Goal: Task Accomplishment & Management: Complete application form

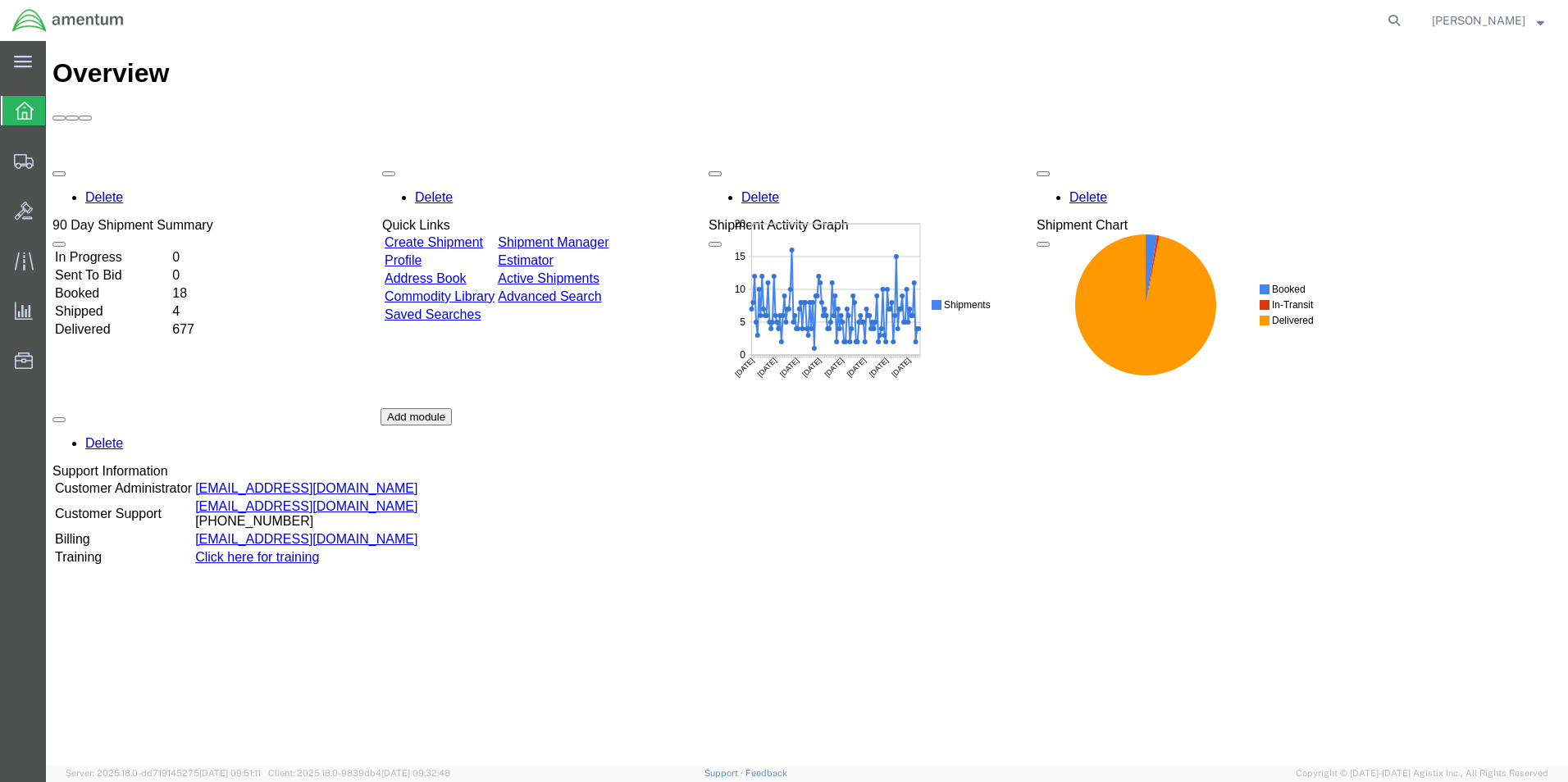
click at [462, 162] on div "Delete 90 Day Shipment Summary In Progress 0 Sent To Bid 0 Booked 18 Shipped 4 …" at bounding box center [807, 408] width 1509 height 492
click at [481, 235] on link "Create Shipment" at bounding box center [432, 242] width 98 height 14
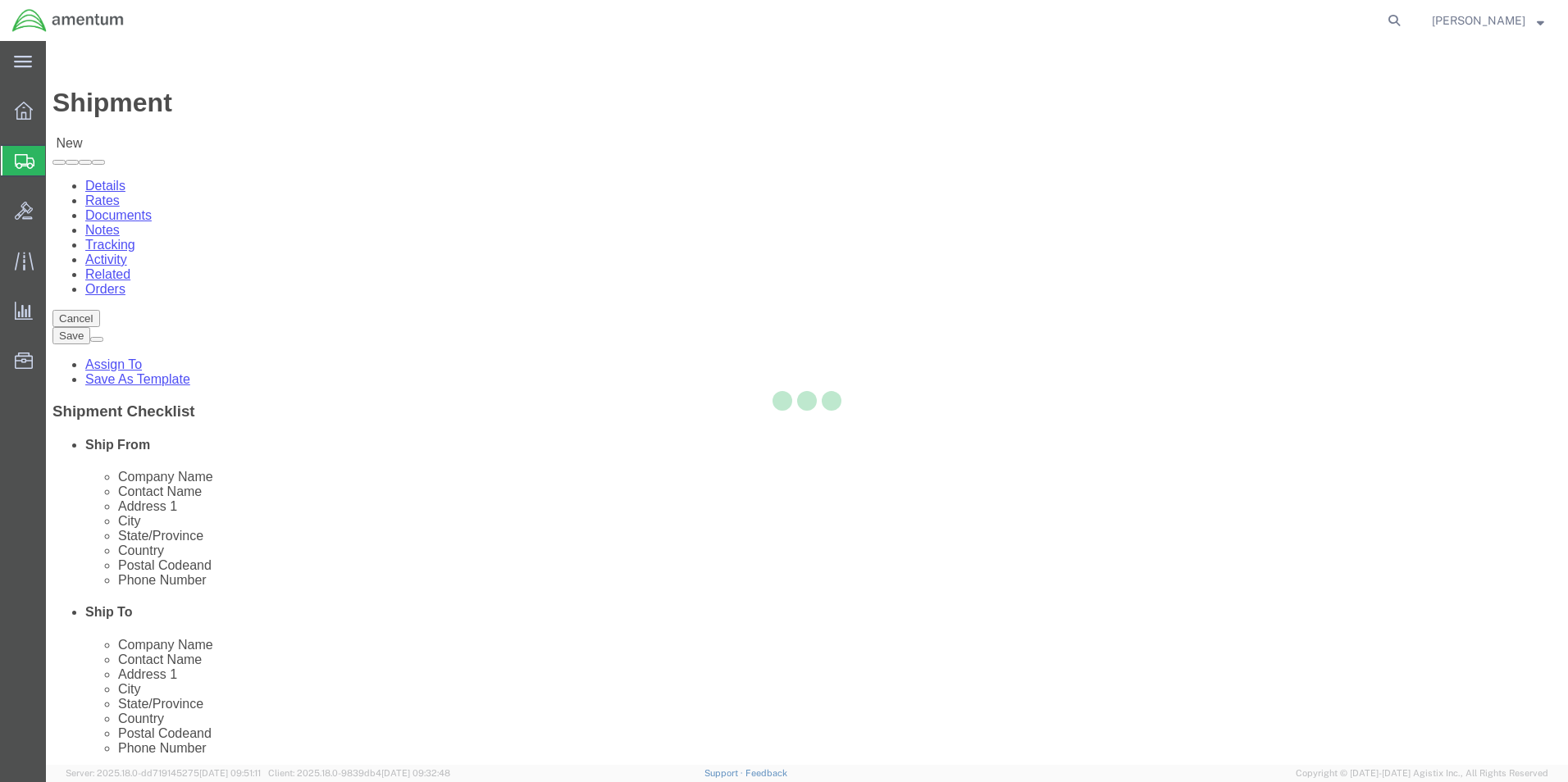
select select
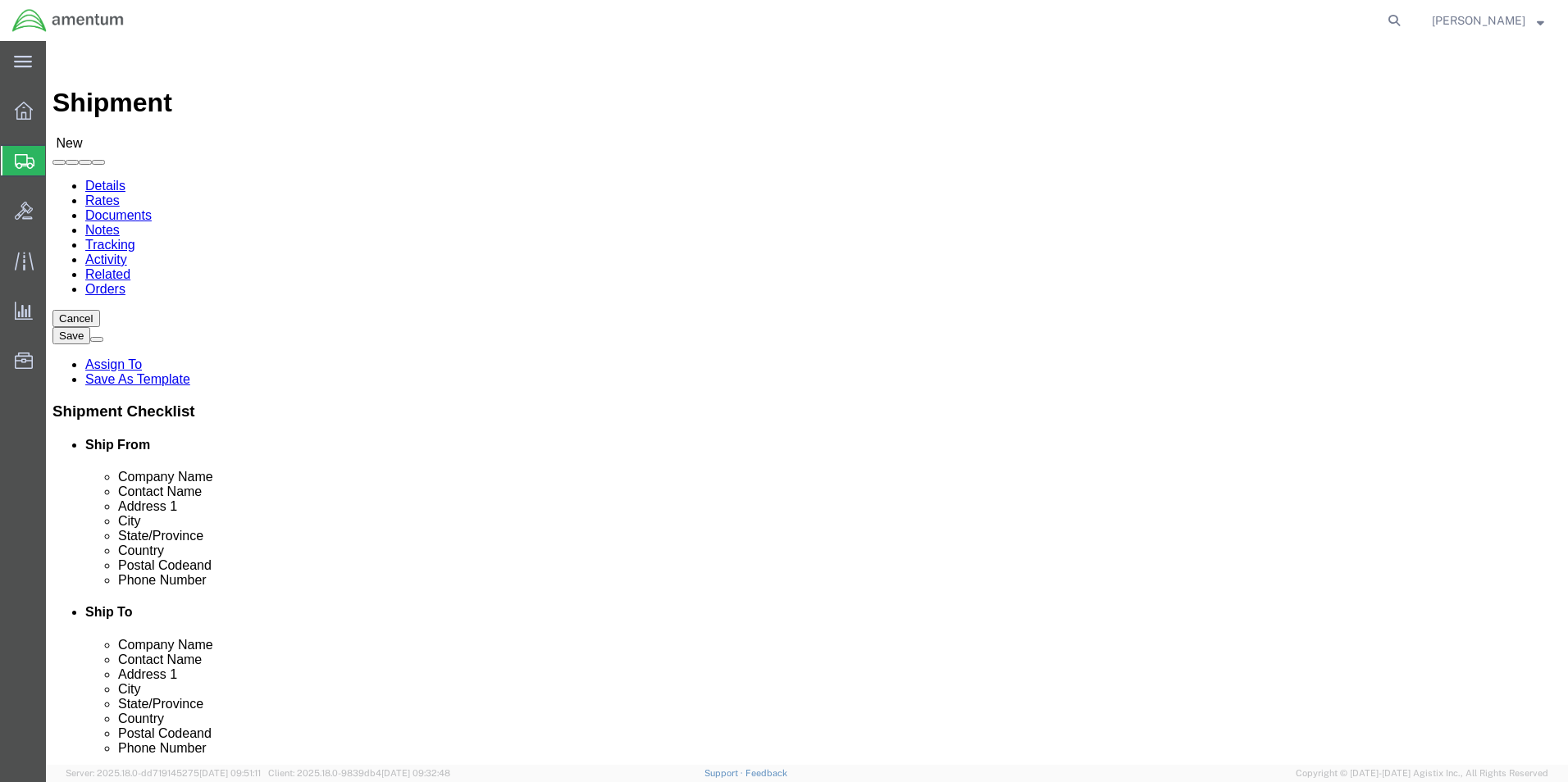
type input "WSA"
select select "49914"
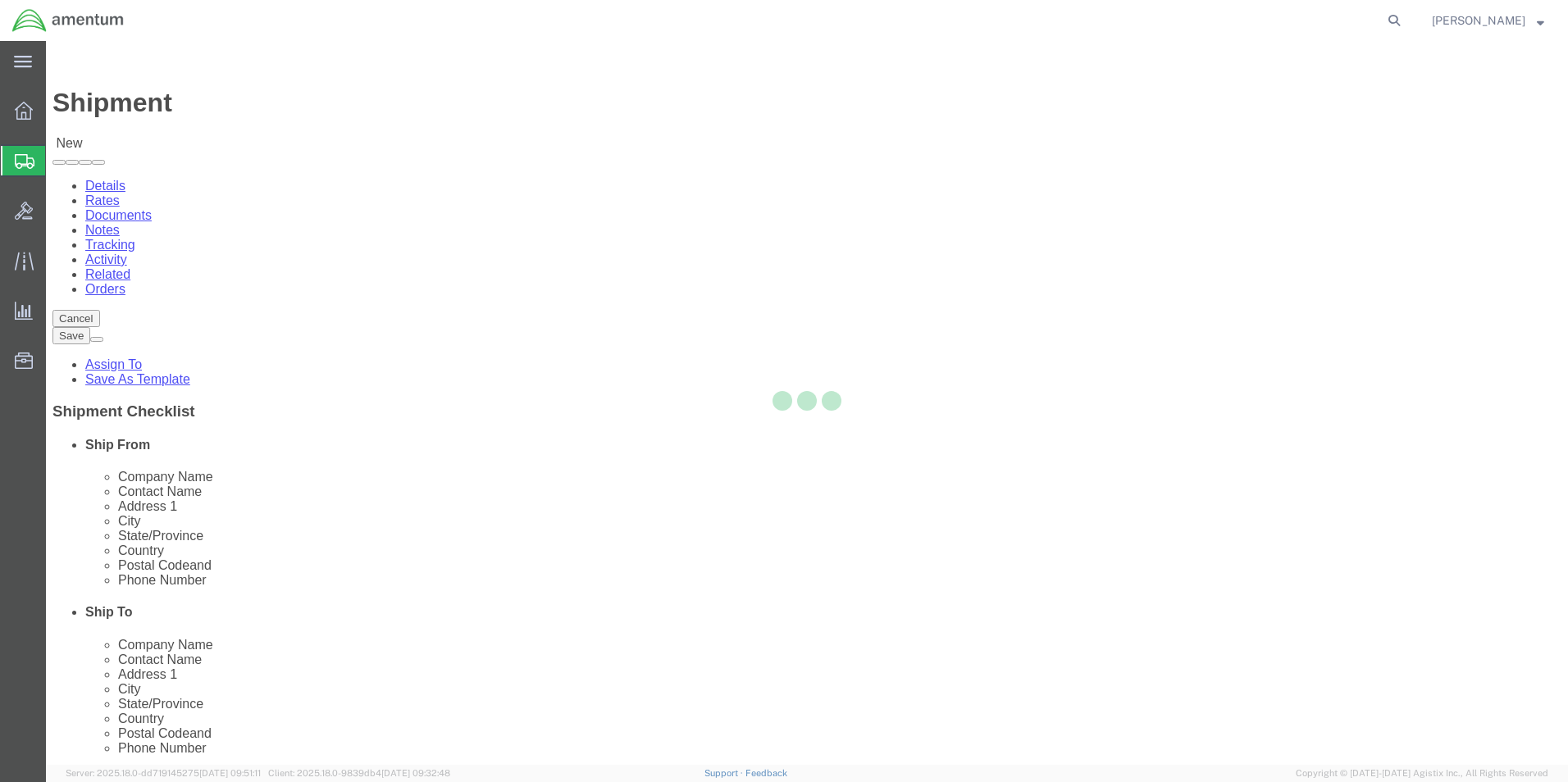
type input "Amentum Services, Inc"
type input "[PERSON_NAME]"
type input "[STREET_ADDRESS]"
type input "San [PERSON_NAME]"
type input "76904"
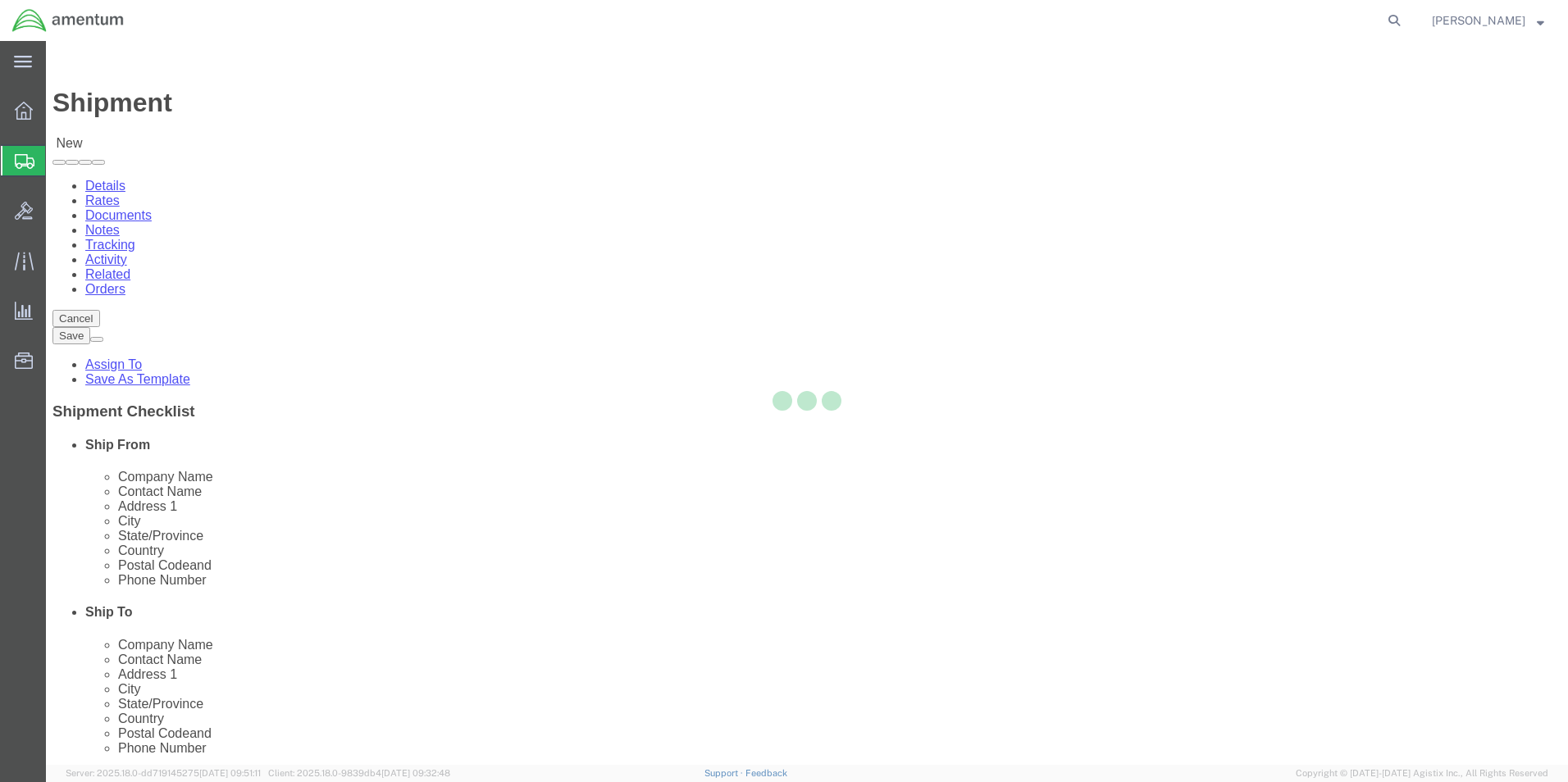
type input "[PHONE_NUMBER]"
type input "[PERSON_NAME][EMAIL_ADDRESS][PERSON_NAME][DOMAIN_NAME]"
checkbox input "true"
select select "[GEOGRAPHIC_DATA]"
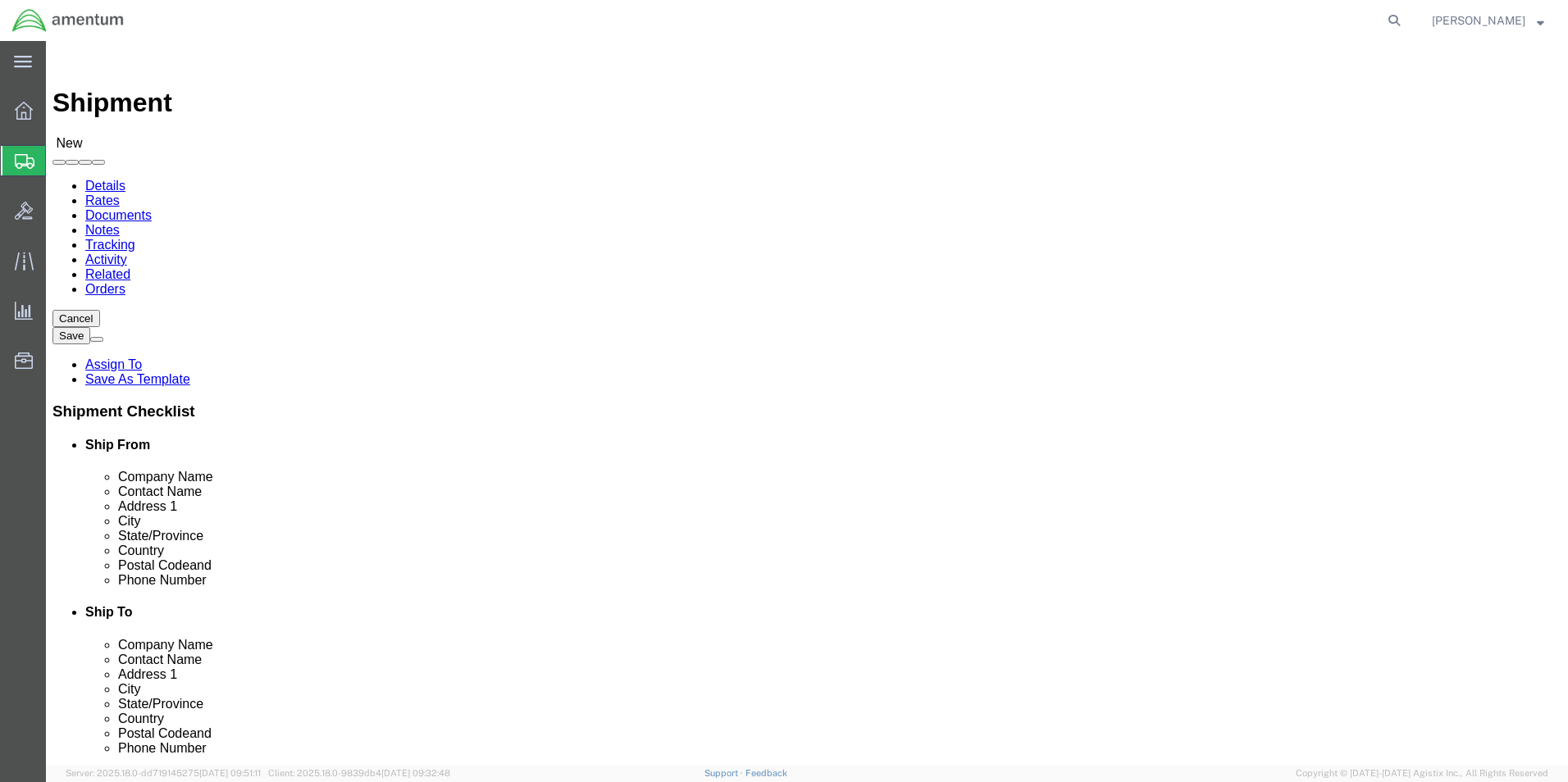
type input "EHO"
select select "49929"
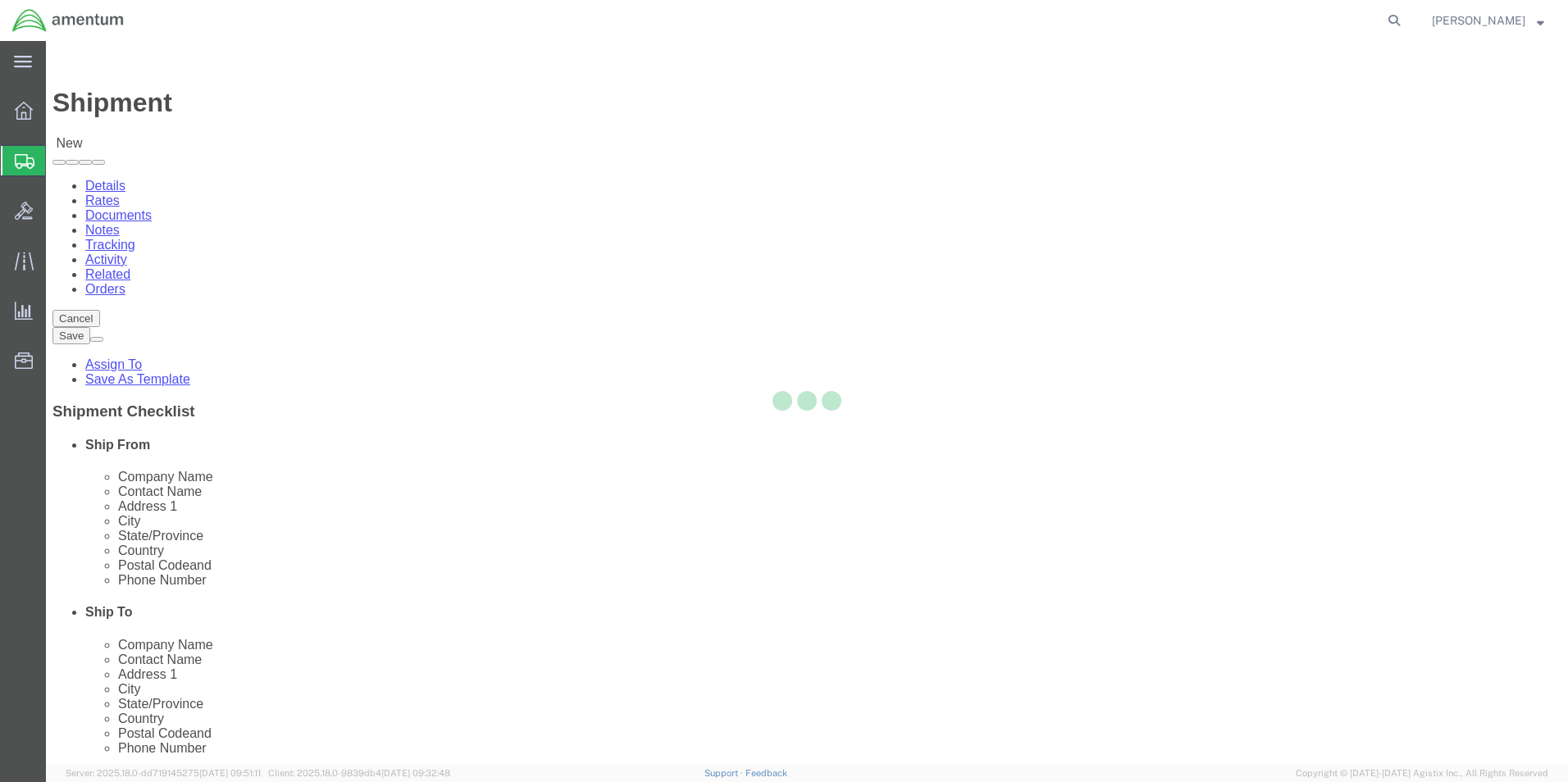
type input "Amentum Services, Inc"
type input "[PERSON_NAME]"
type input "[STREET_ADDRESS][PERSON_NAME]"
type input "Hangar 15A, c/o US CBP"
type input "Conroe"
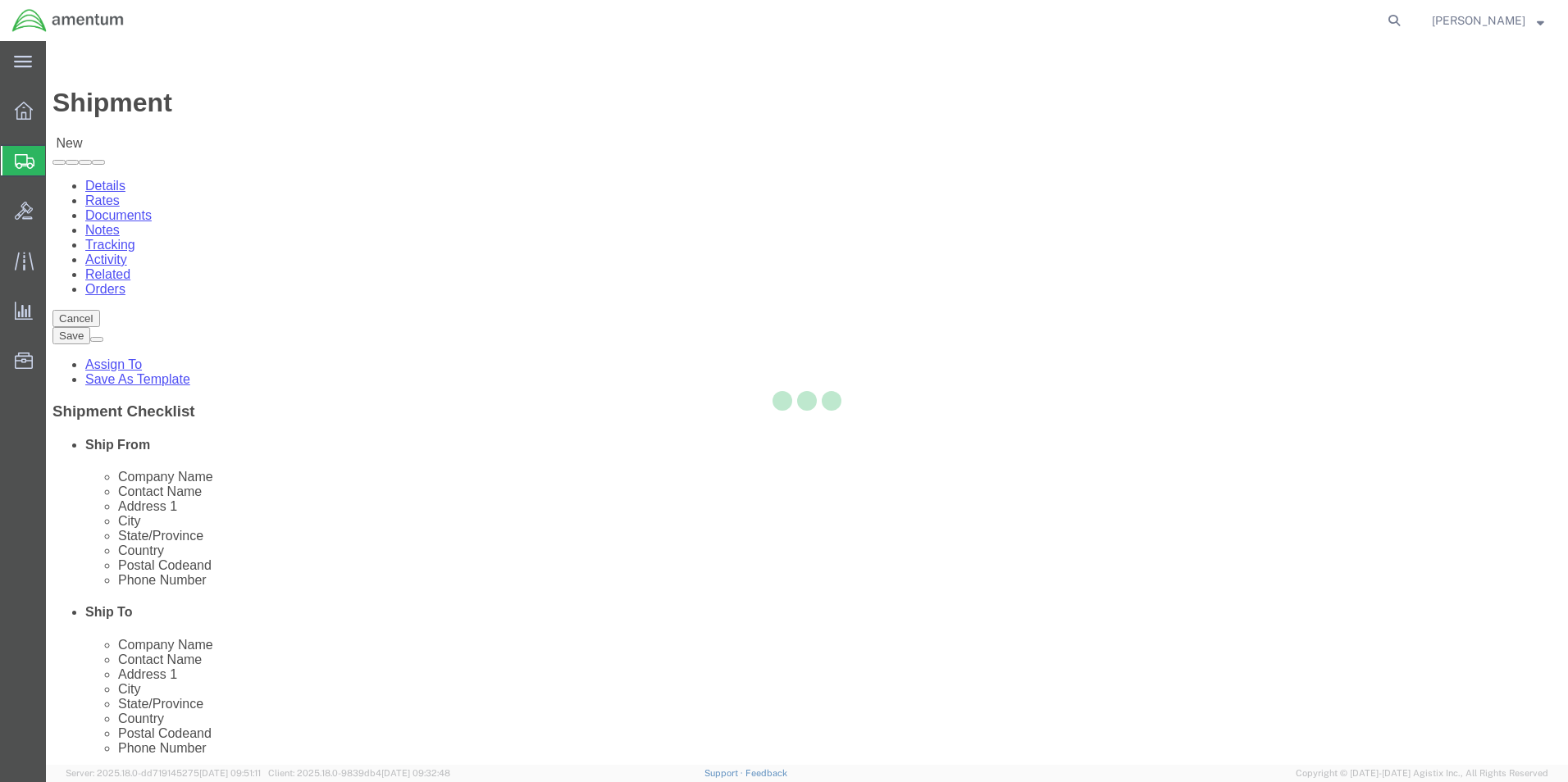
type input "77303"
type input "[PHONE_NUMBER]"
type input "[PERSON_NAME][EMAIL_ADDRESS][PERSON_NAME][DOMAIN_NAME]"
checkbox input "true"
select select "[GEOGRAPHIC_DATA]"
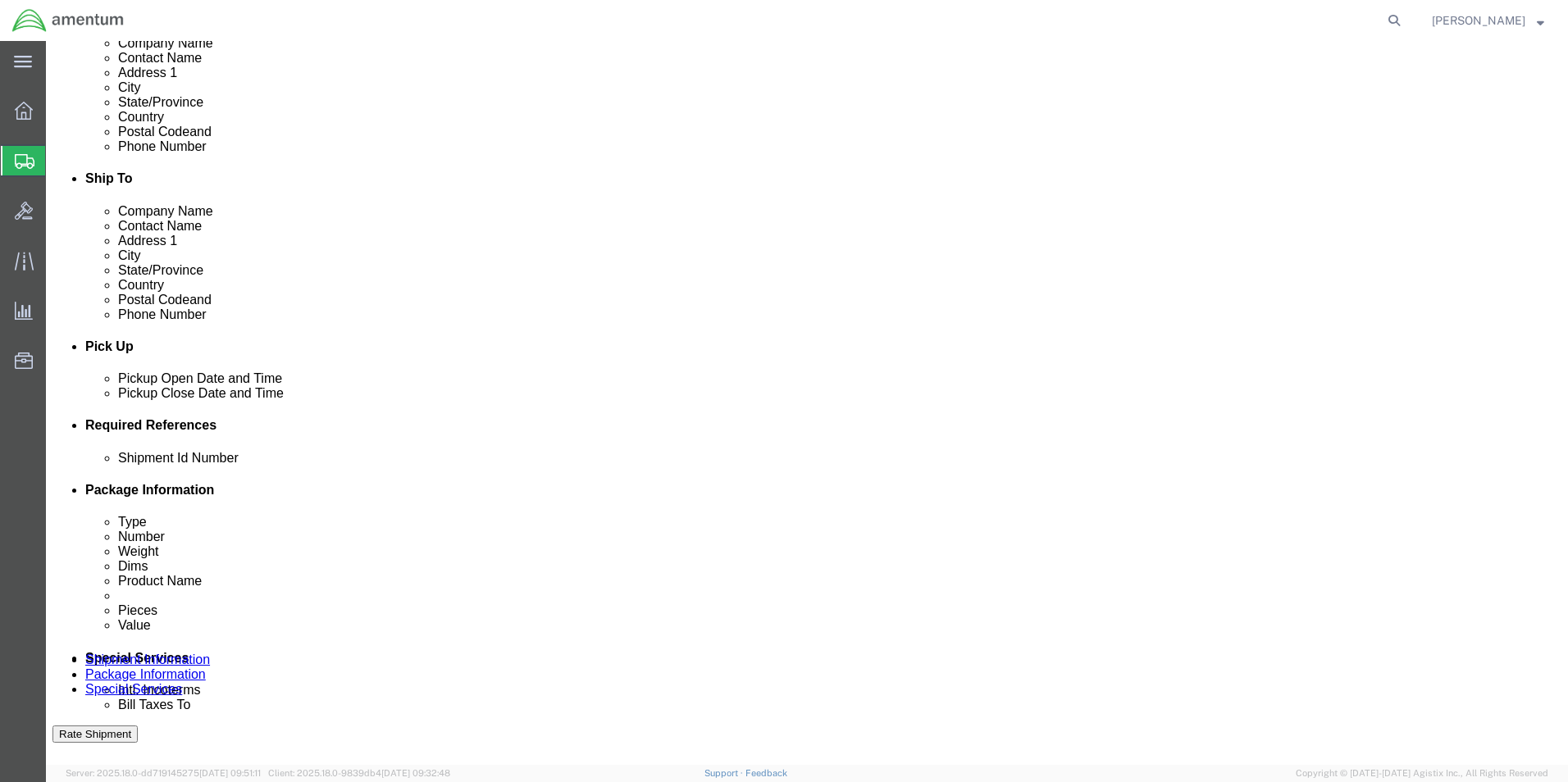
scroll to position [492, 0]
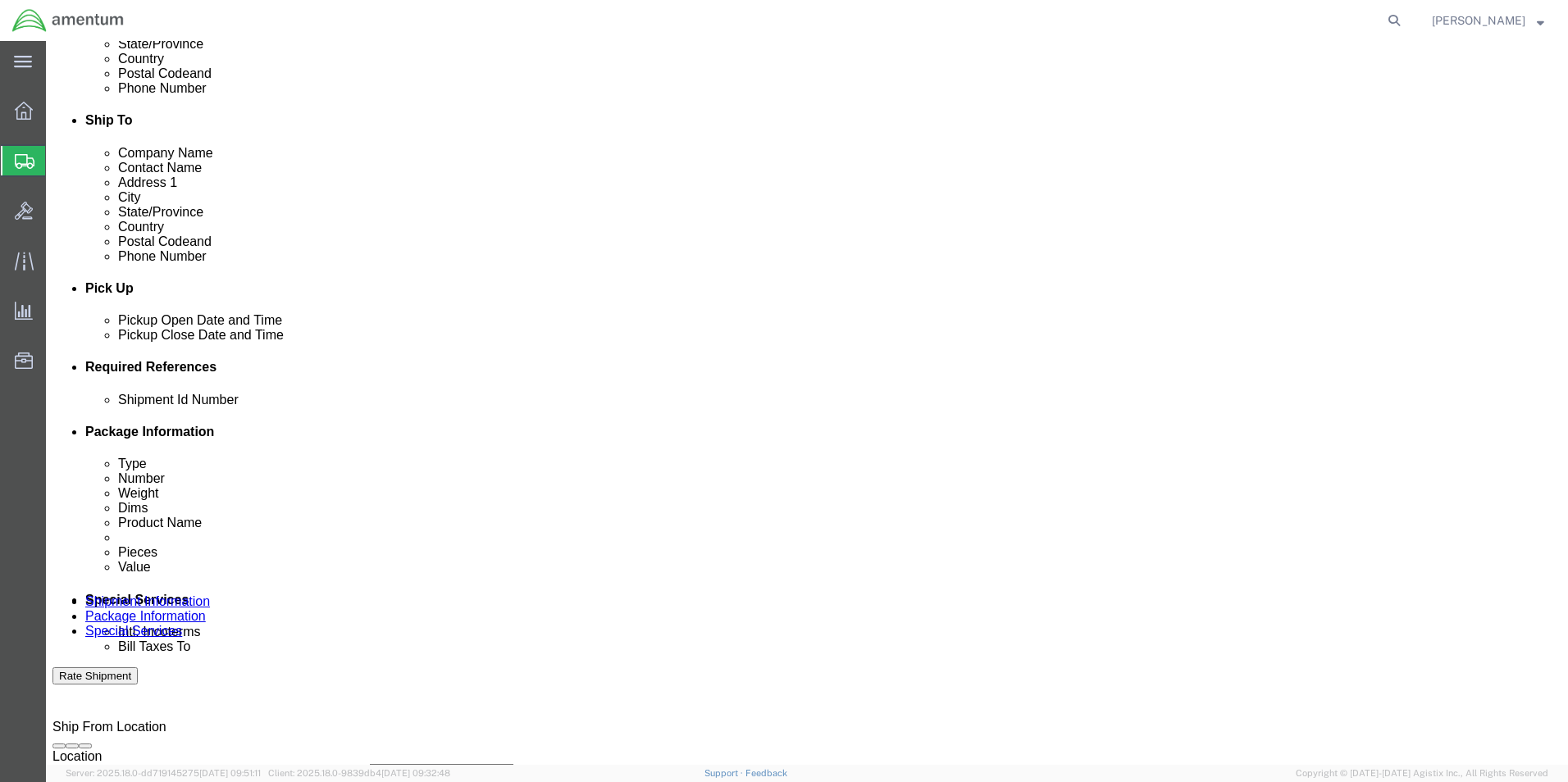
click button "Add reference"
click select "Select Account Type Activity ID Airline Appointment Number ASN Batch Request # …"
select select "CUSTREF"
click select "Select Account Type Activity ID Airline Appointment Number ASN Batch Request # …"
click input "text"
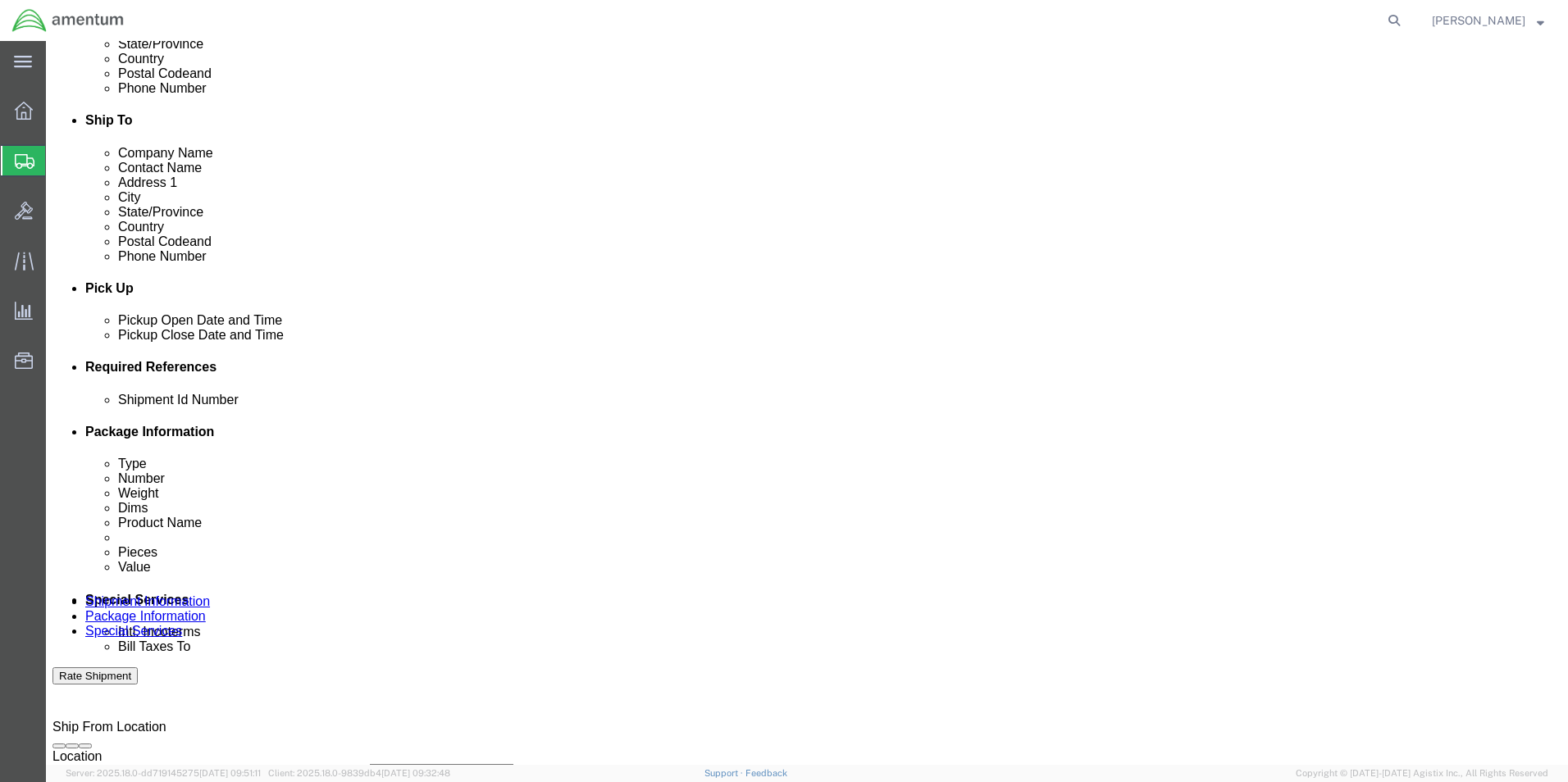
type input "PART LOAN"
click button "Add reference"
click select "Select Account Type Activity ID Airline Appointment Number ASN Batch Request # …"
select select "DEPT"
click select "Select Account Type Activity ID Airline Appointment Number ASN Batch Request # …"
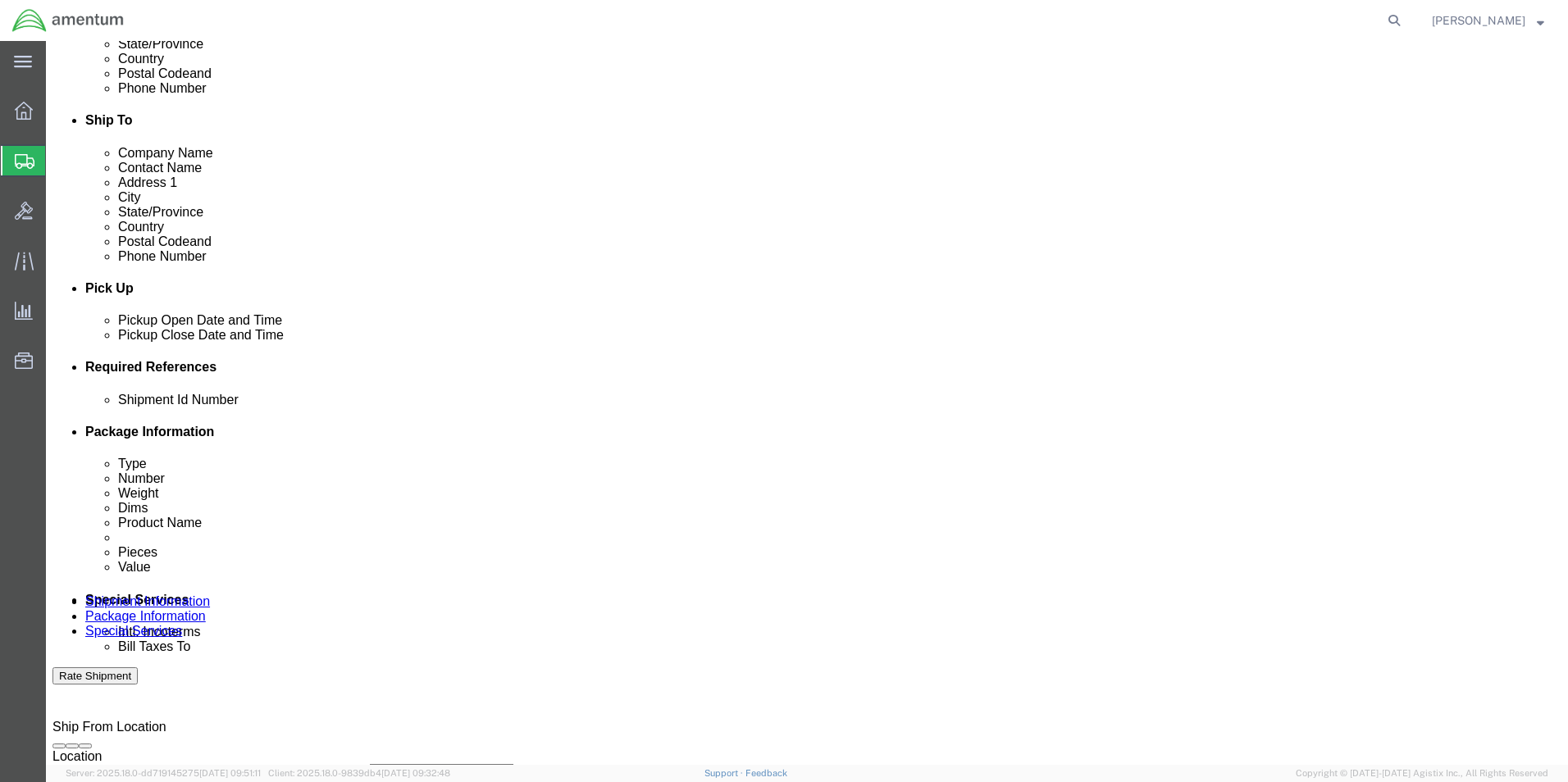
click input "text"
type input "CBP"
drag, startPoint x: 1119, startPoint y: 466, endPoint x: 864, endPoint y: 466, distance: 255.0
click button "Add reference"
click select "Select Account Type Activity ID Airline Appointment Number ASN Batch Request # …"
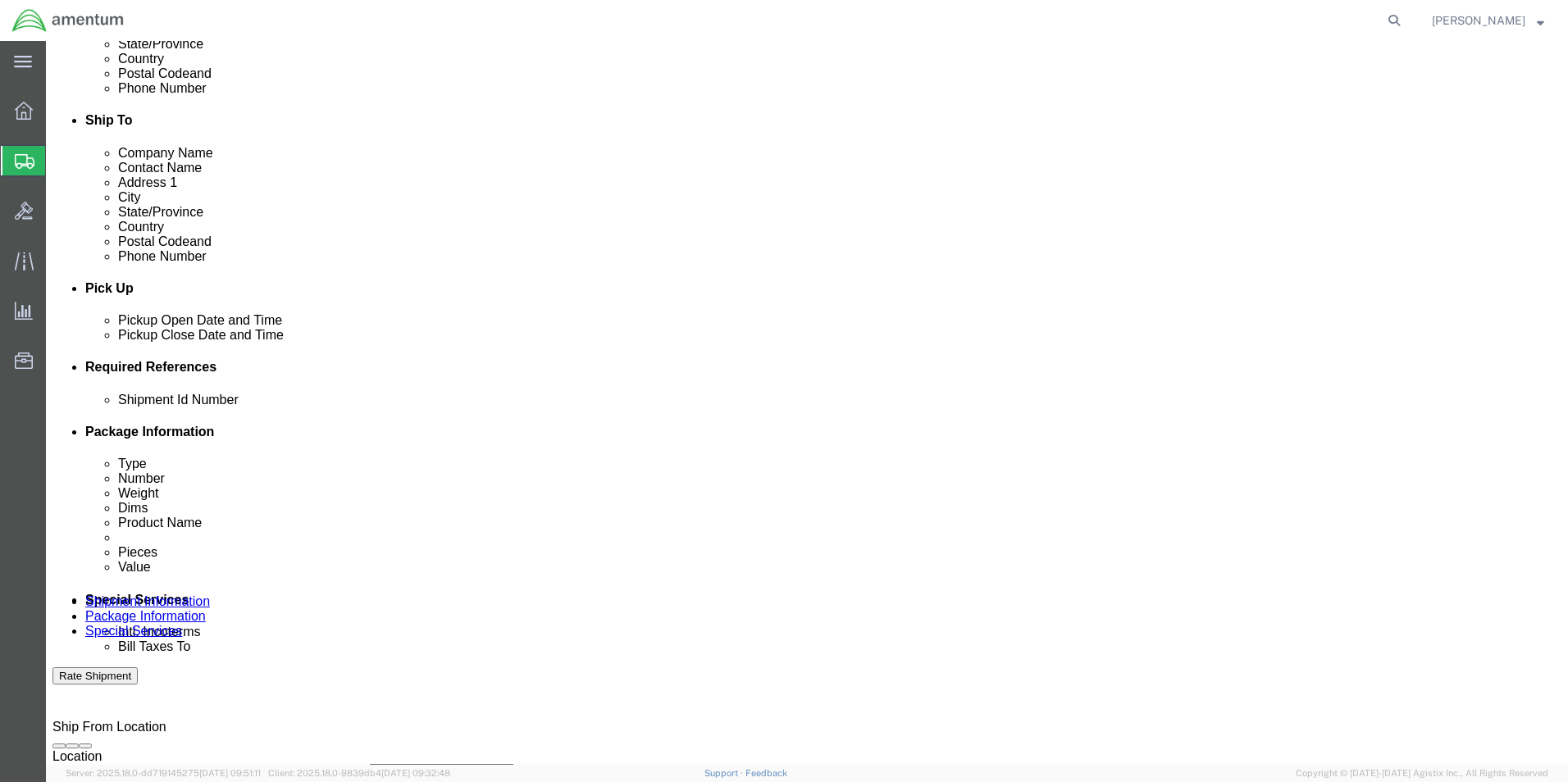
select select "PROJNUM"
click select "Select Account Type Activity ID Airline Appointment Number ASN Batch Request # …"
click input "text"
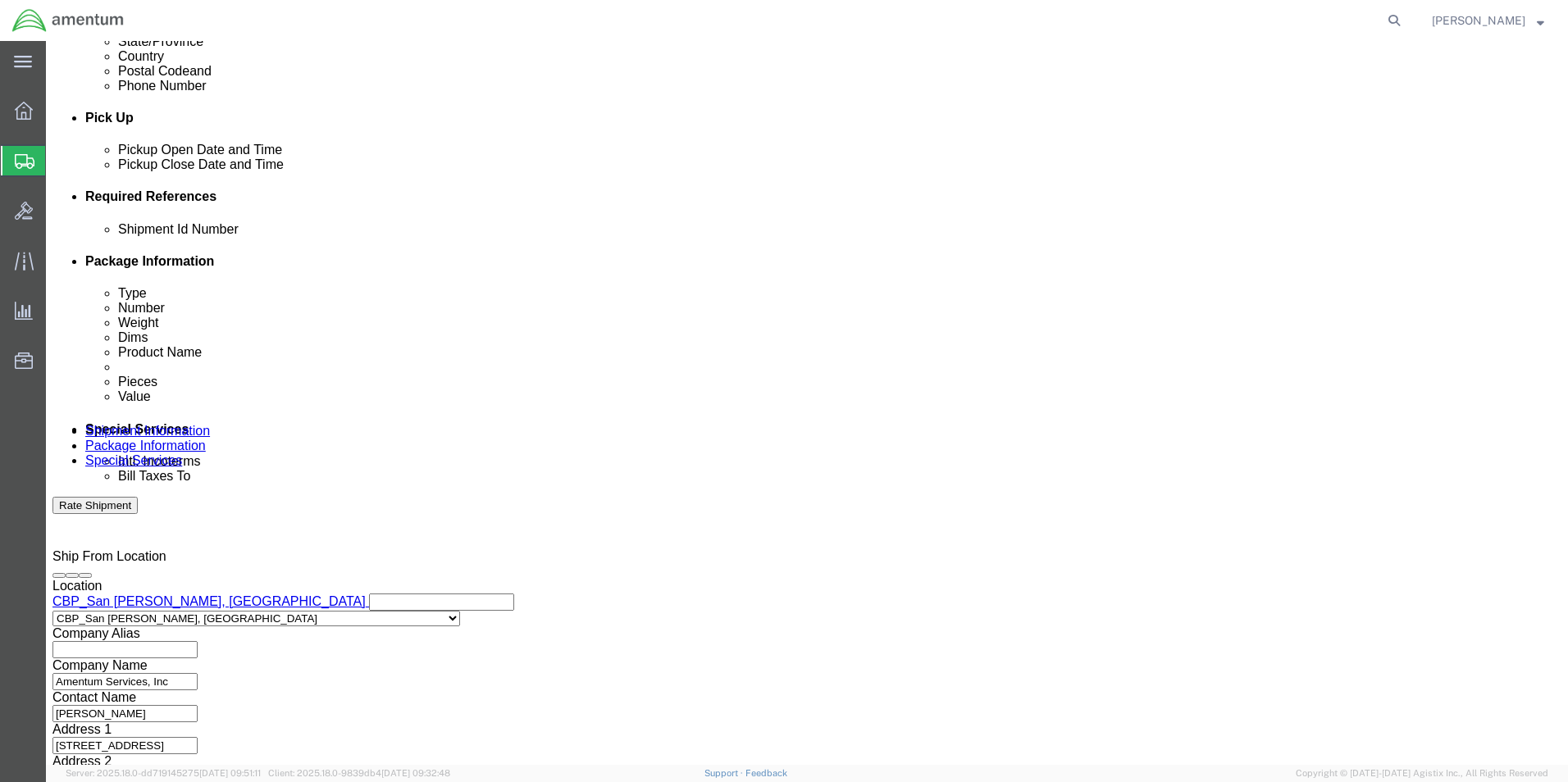
scroll to position [715, 0]
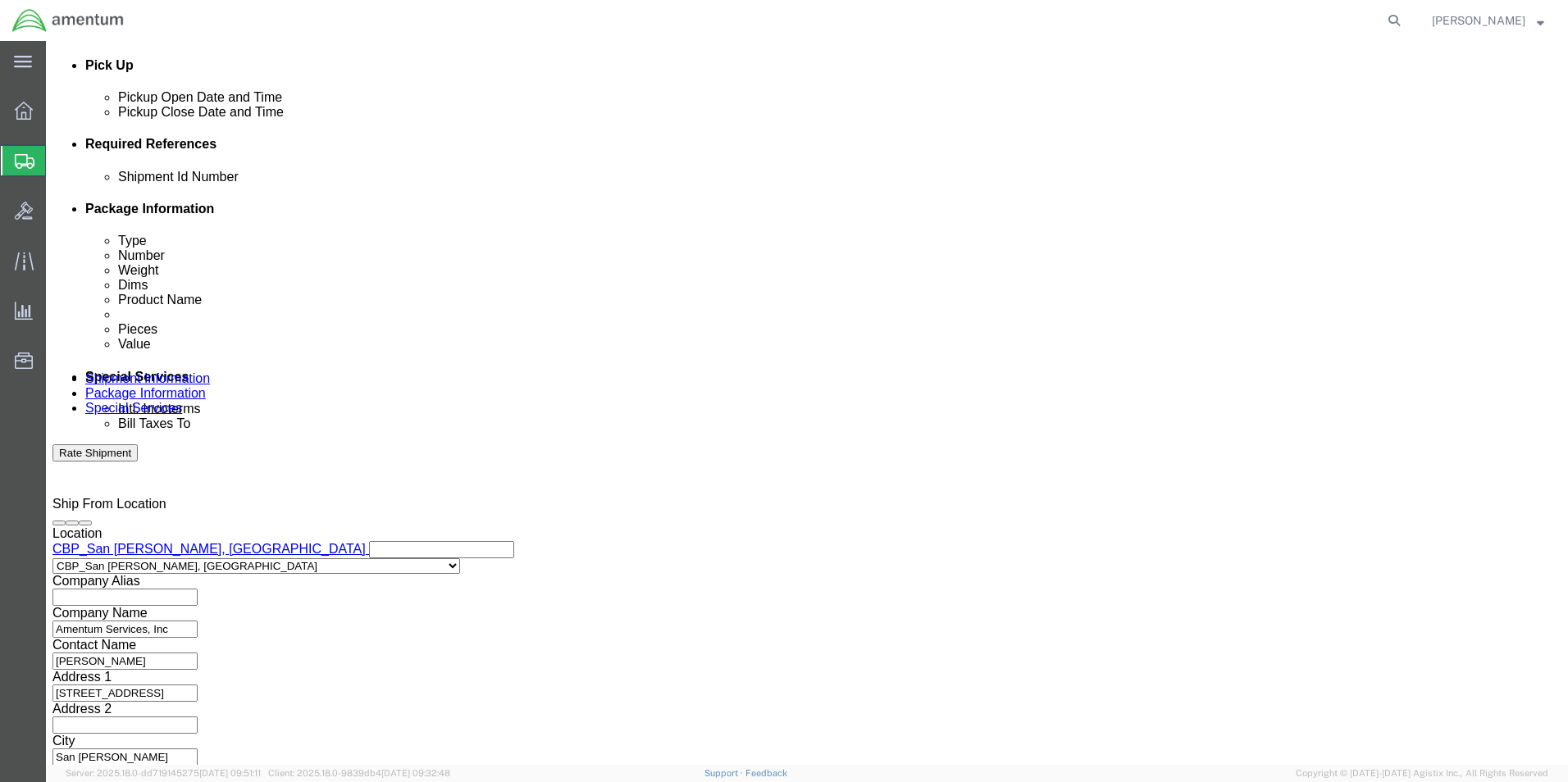
type input "6118.03.03.2219.000.WSA.0000"
click button "Continue"
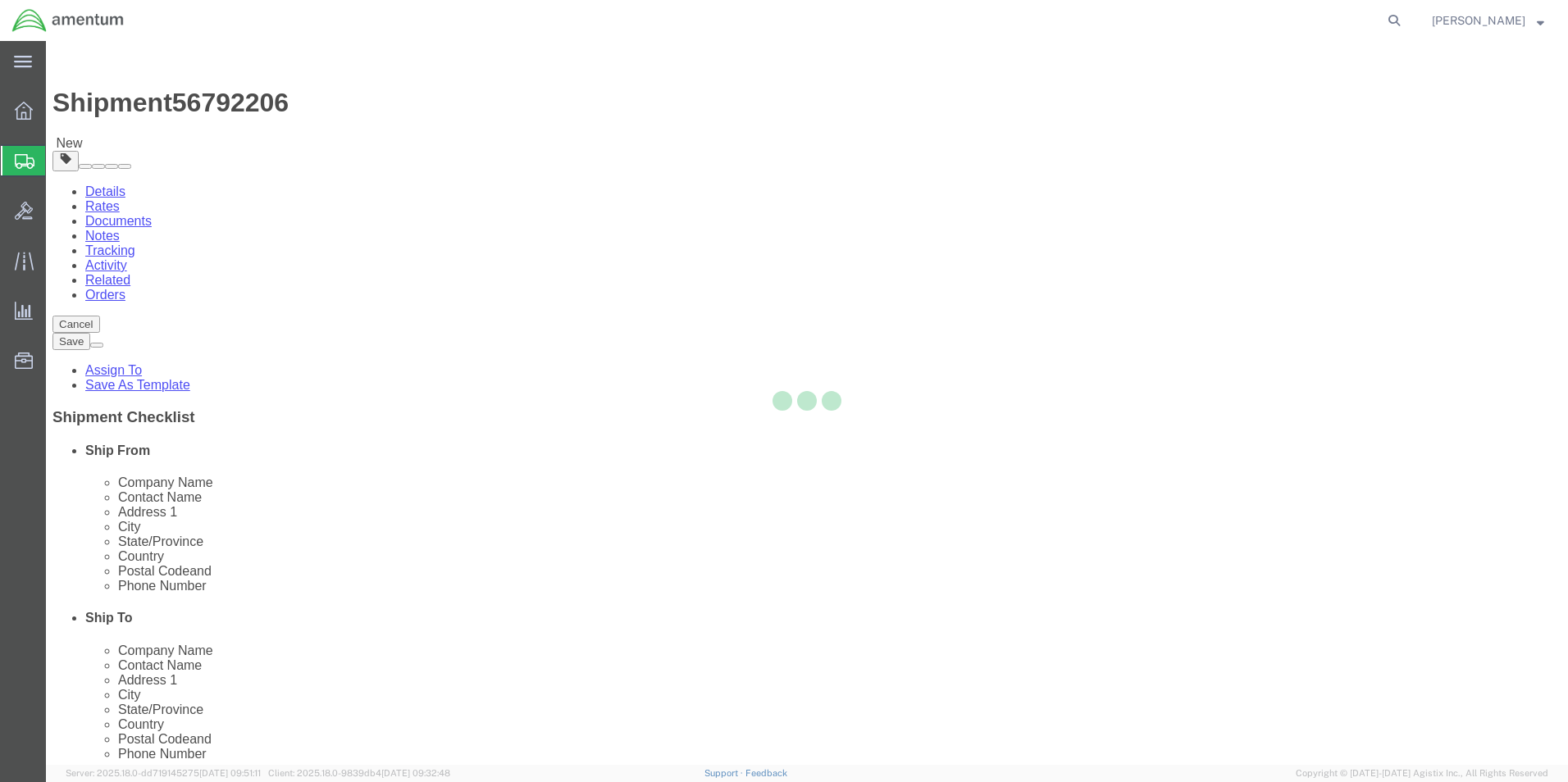
select select "CBOX"
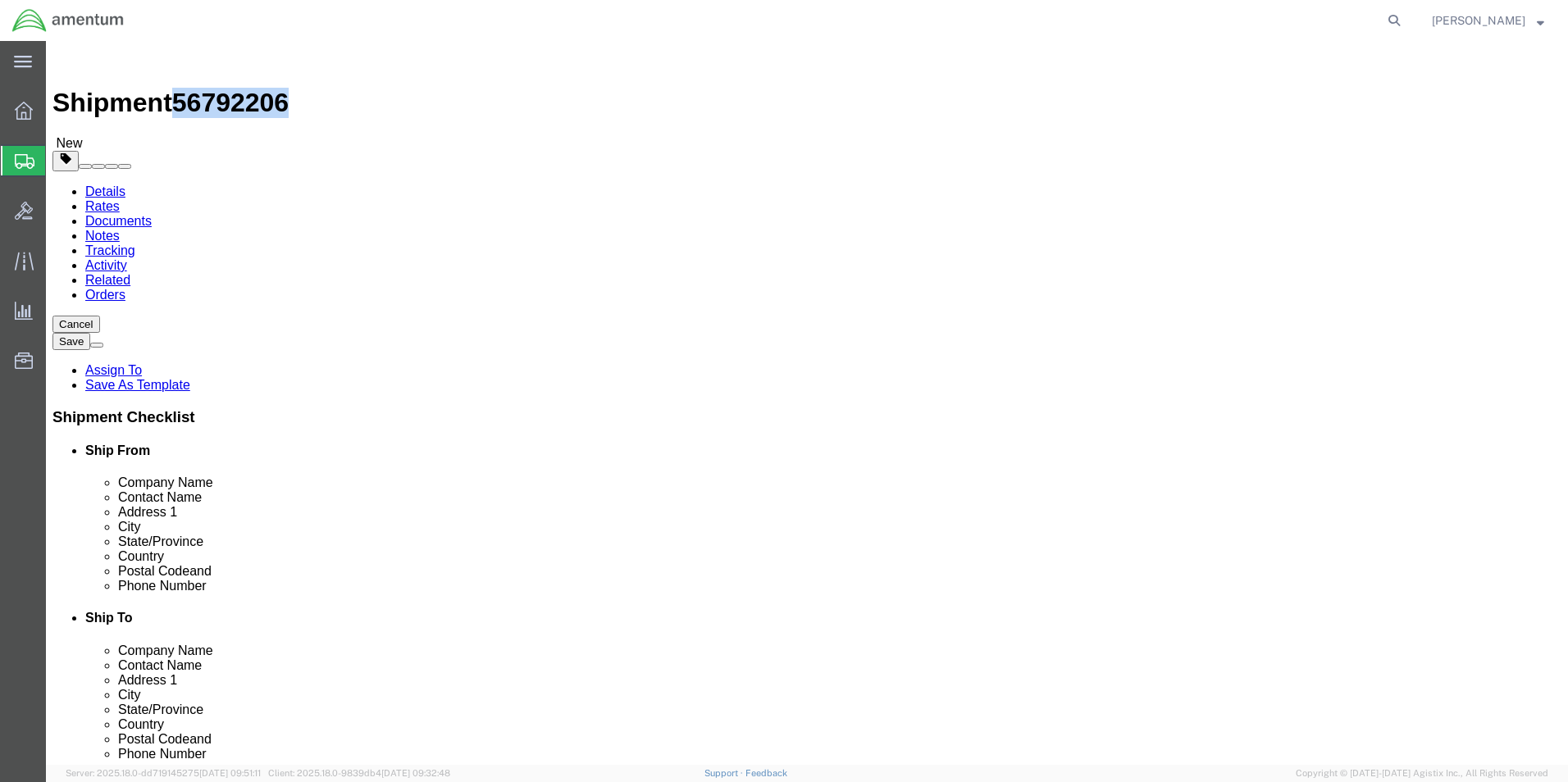
drag, startPoint x: 135, startPoint y: 21, endPoint x: 222, endPoint y: 33, distance: 87.8
click div "Shipment 56792206 New"
copy span "56792206"
click icon
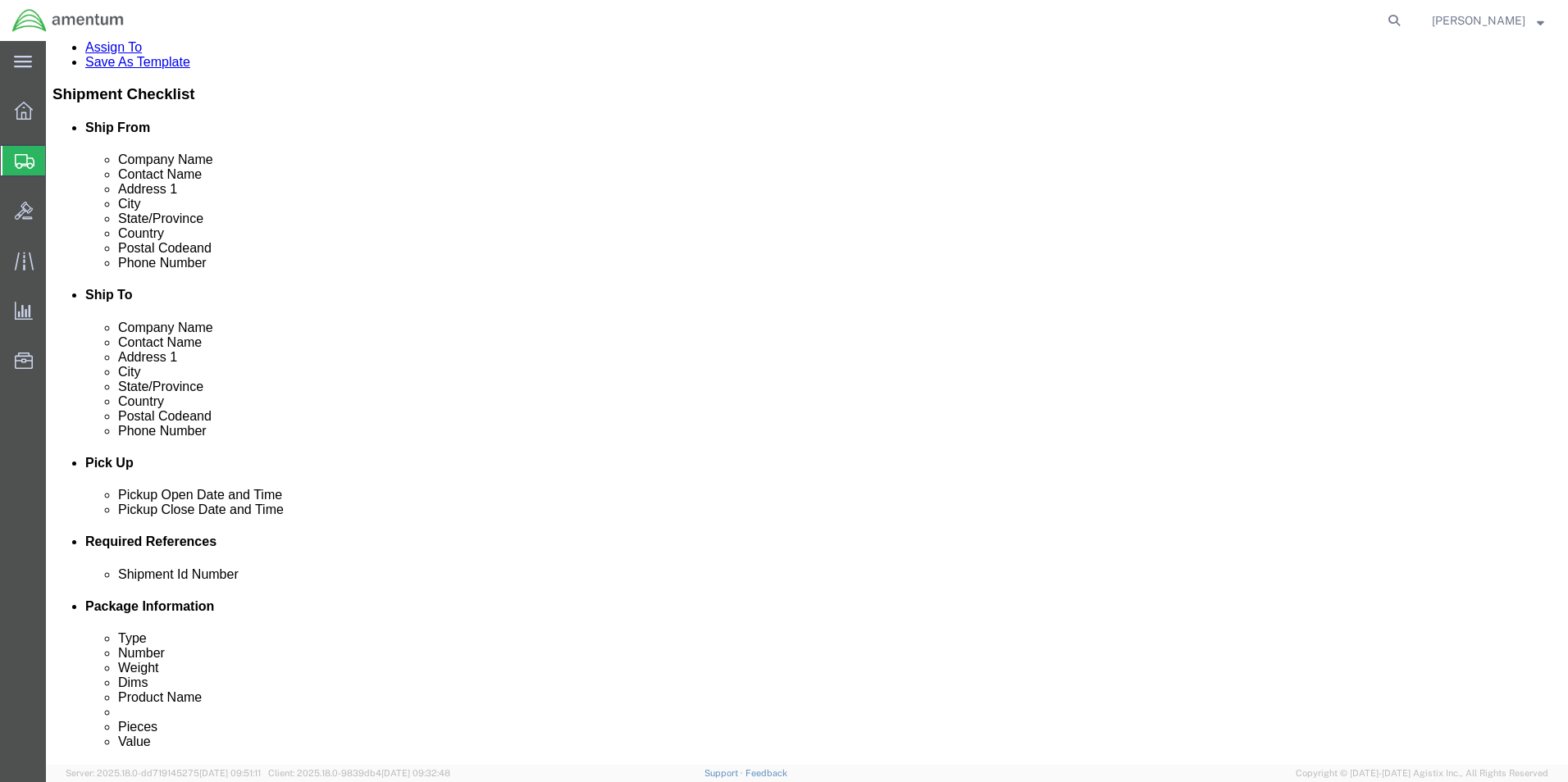
scroll to position [410, 0]
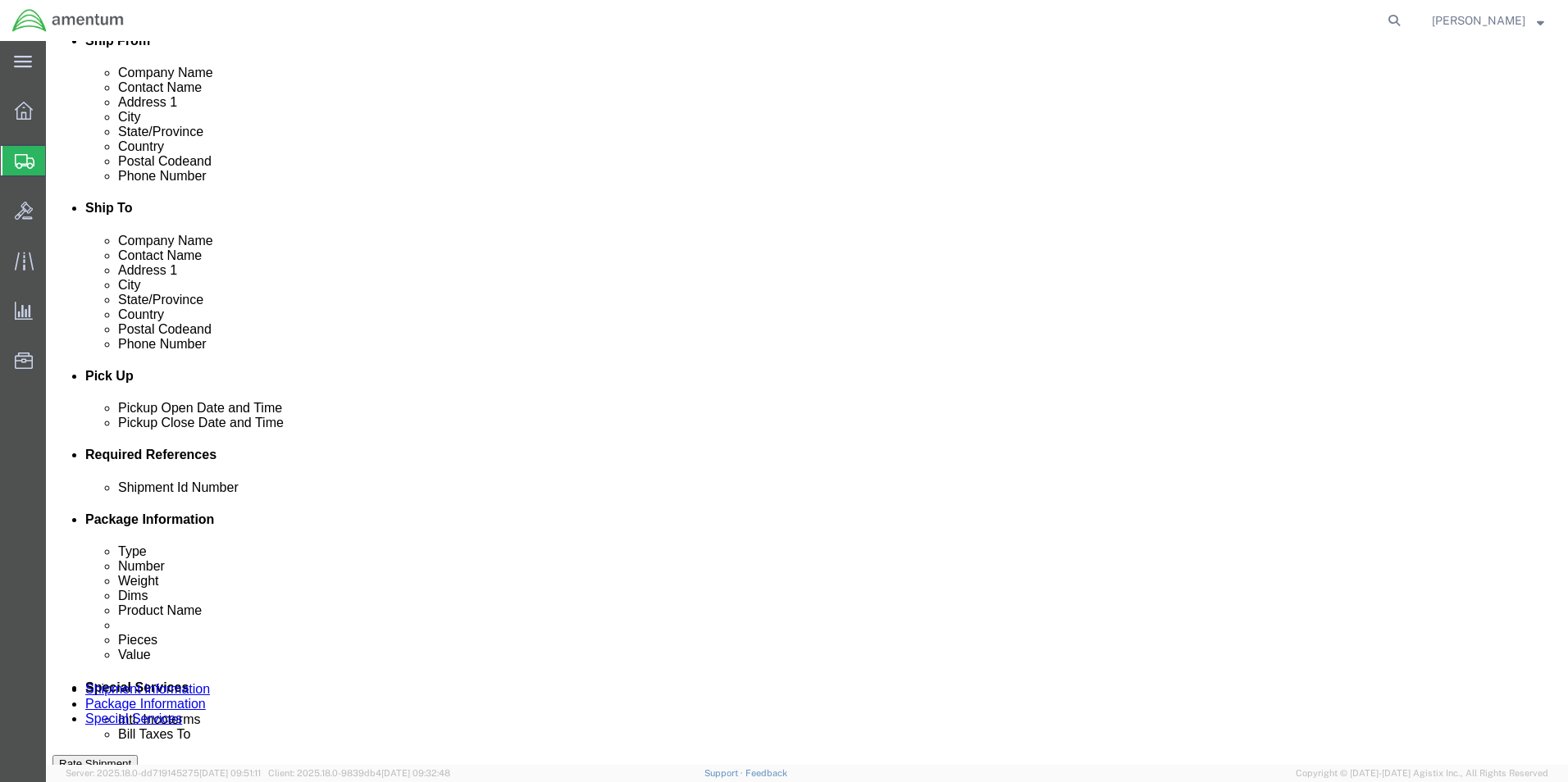
click input "text"
paste input "56792206"
type input "56792206"
click link "Package Information"
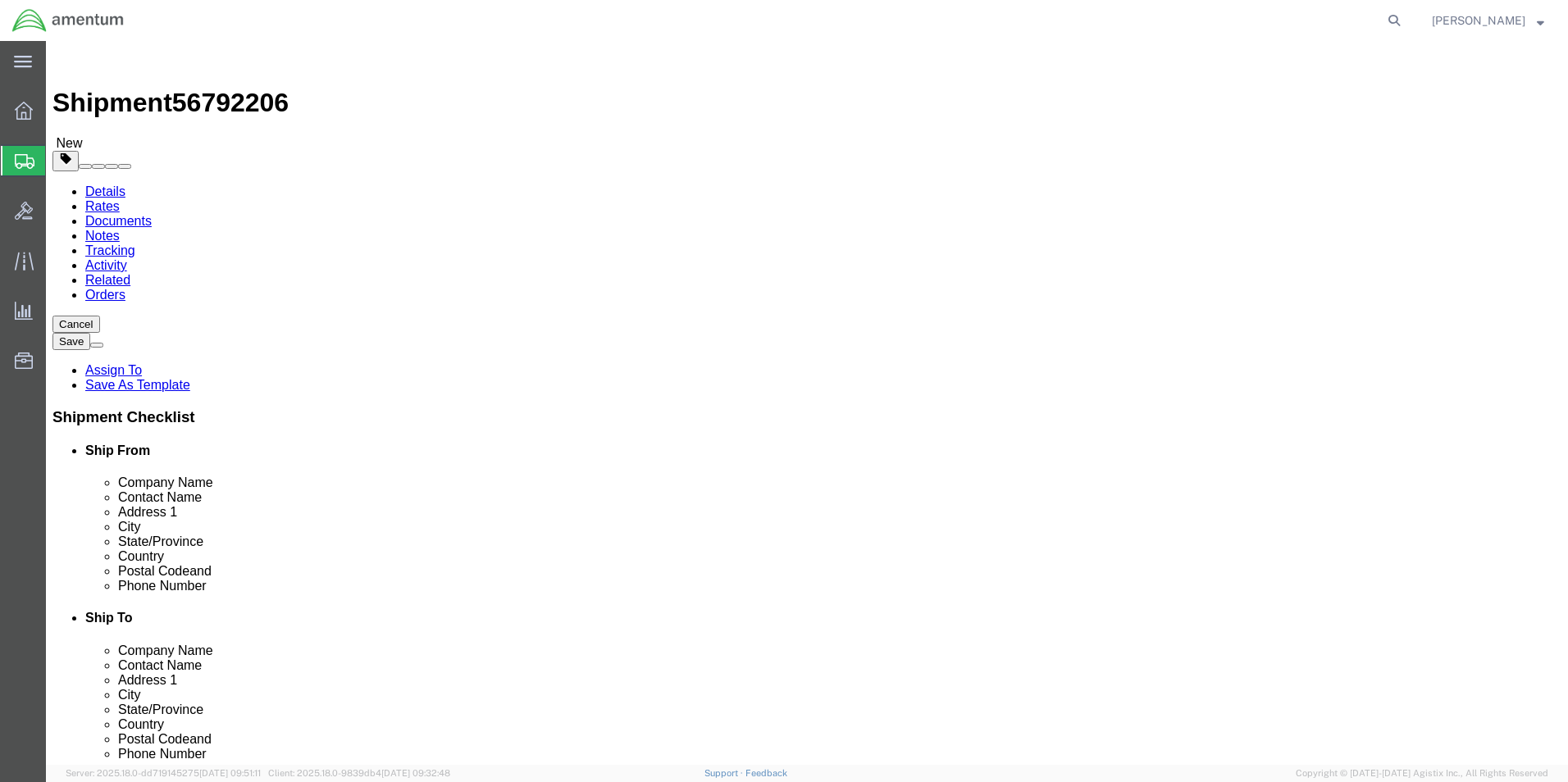
click input "text"
drag, startPoint x: 560, startPoint y: 284, endPoint x: 548, endPoint y: 296, distance: 17.0
click select "Select BCK Boxes Bale(s) Basket(s) Bolt(s) Bottle(s) Buckets Bulk Bundle(s) Can…"
select select "SBX"
click select "Select BCK Boxes Bale(s) Basket(s) Bolt(s) Bottle(s) Buckets Bulk Bundle(s) Can…"
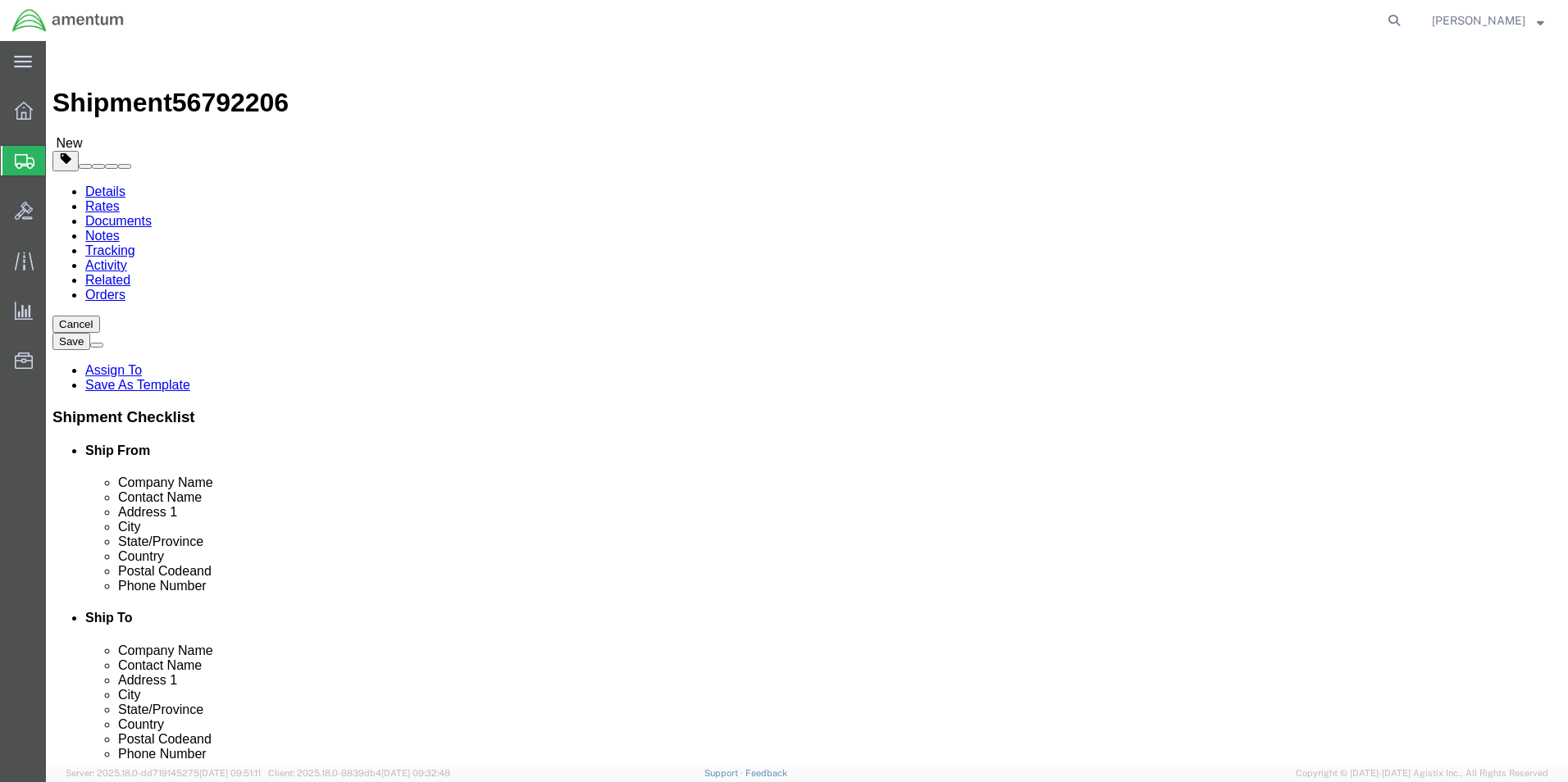
type input "12.25"
type input "11.00"
type input "1.50"
drag, startPoint x: 256, startPoint y: 379, endPoint x: 201, endPoint y: 347, distance: 63.6
click div "Weight 0.00 Select kgs lbs Ship. t°"
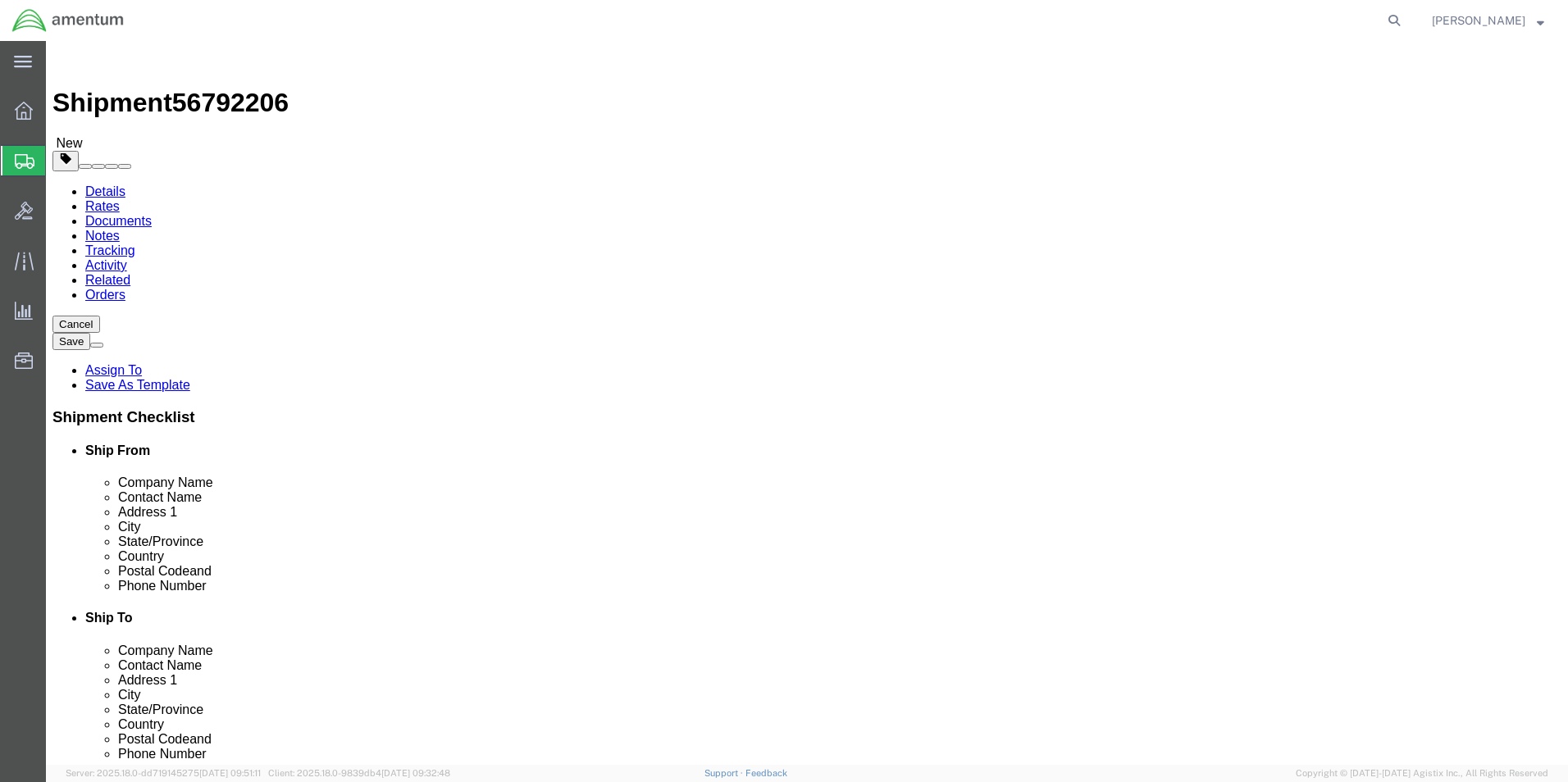
type input "1.0"
click link "Add Content"
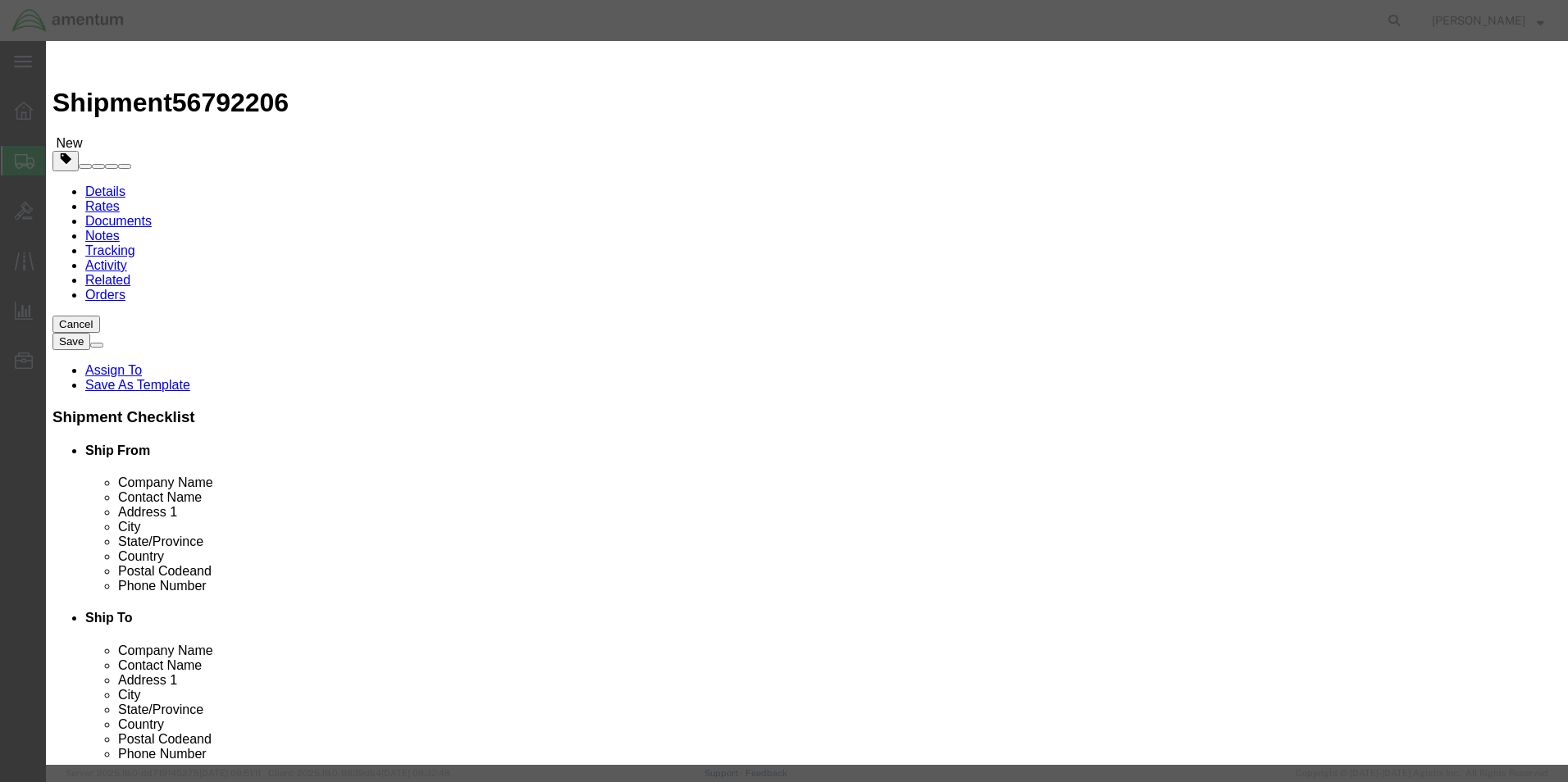
drag, startPoint x: 510, startPoint y: 129, endPoint x: 520, endPoint y: 124, distance: 11.2
click input "text"
type input "PART LOAN"
drag, startPoint x: 493, startPoint y: 154, endPoint x: 470, endPoint y: 160, distance: 23.8
click div "0"
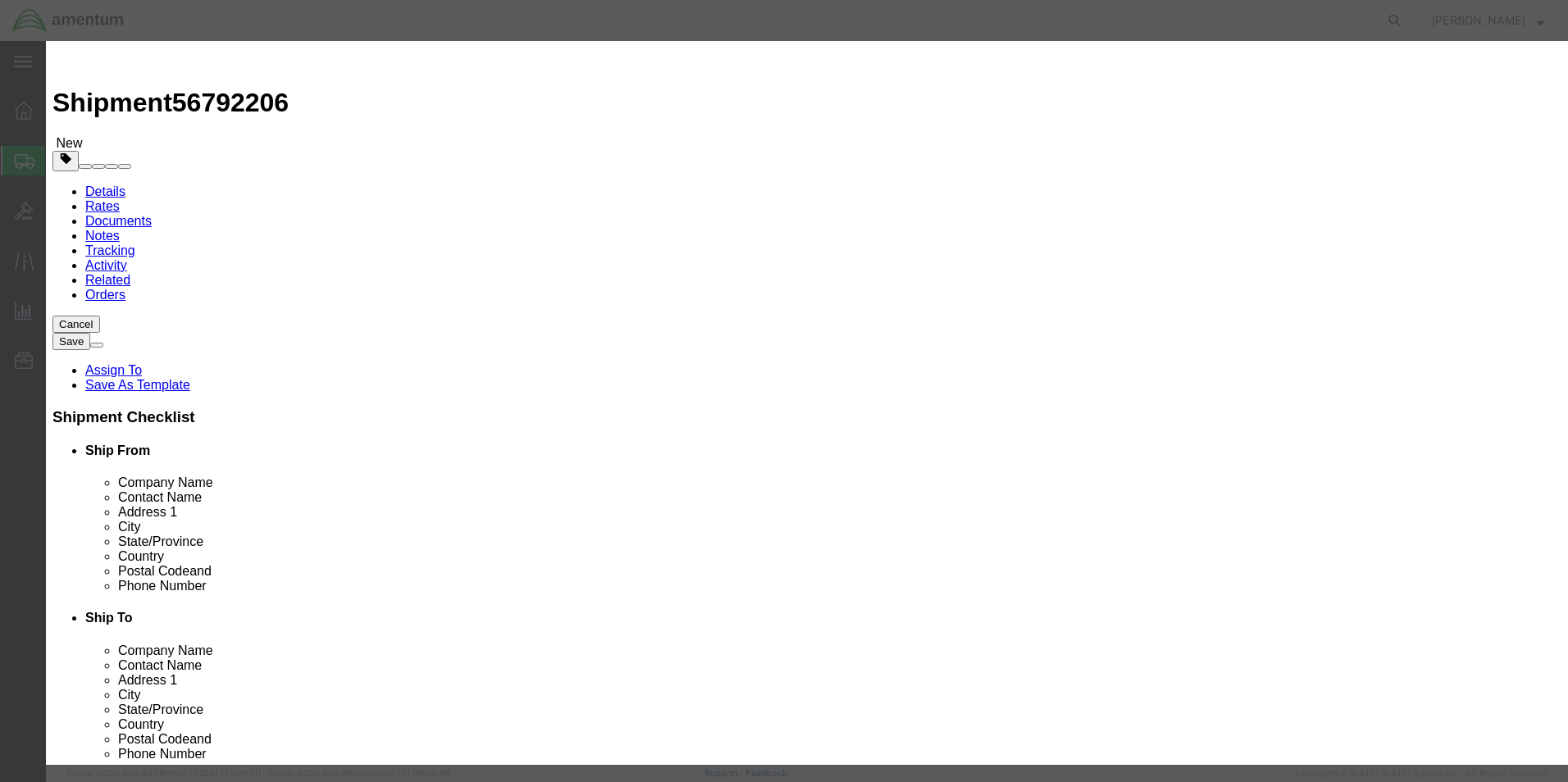
type input "1"
click label
click input "checkbox"
checkbox input "true"
click input "text"
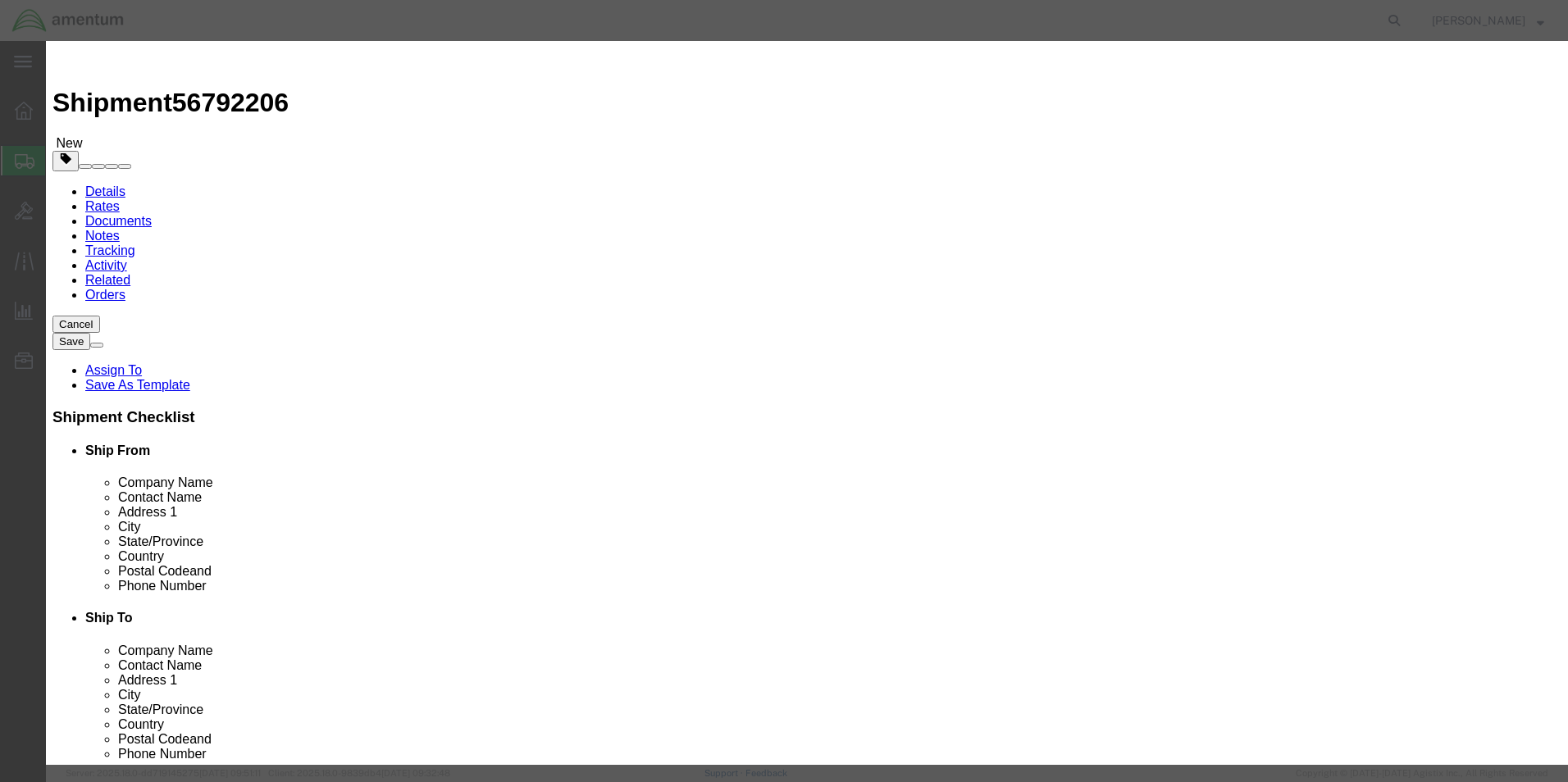
type input "10.00"
click button "Save & Close"
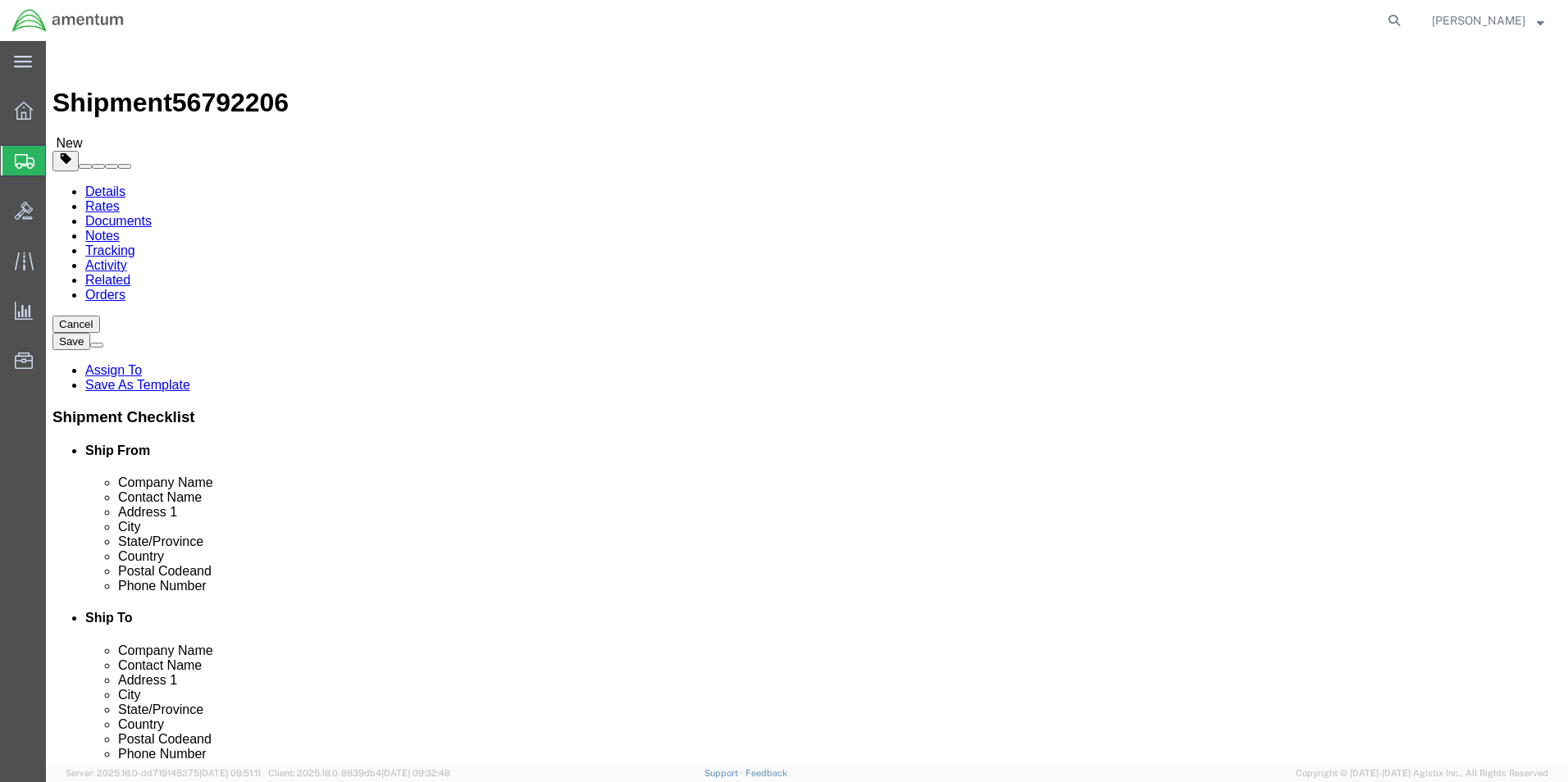
click button "Rate Shipment"
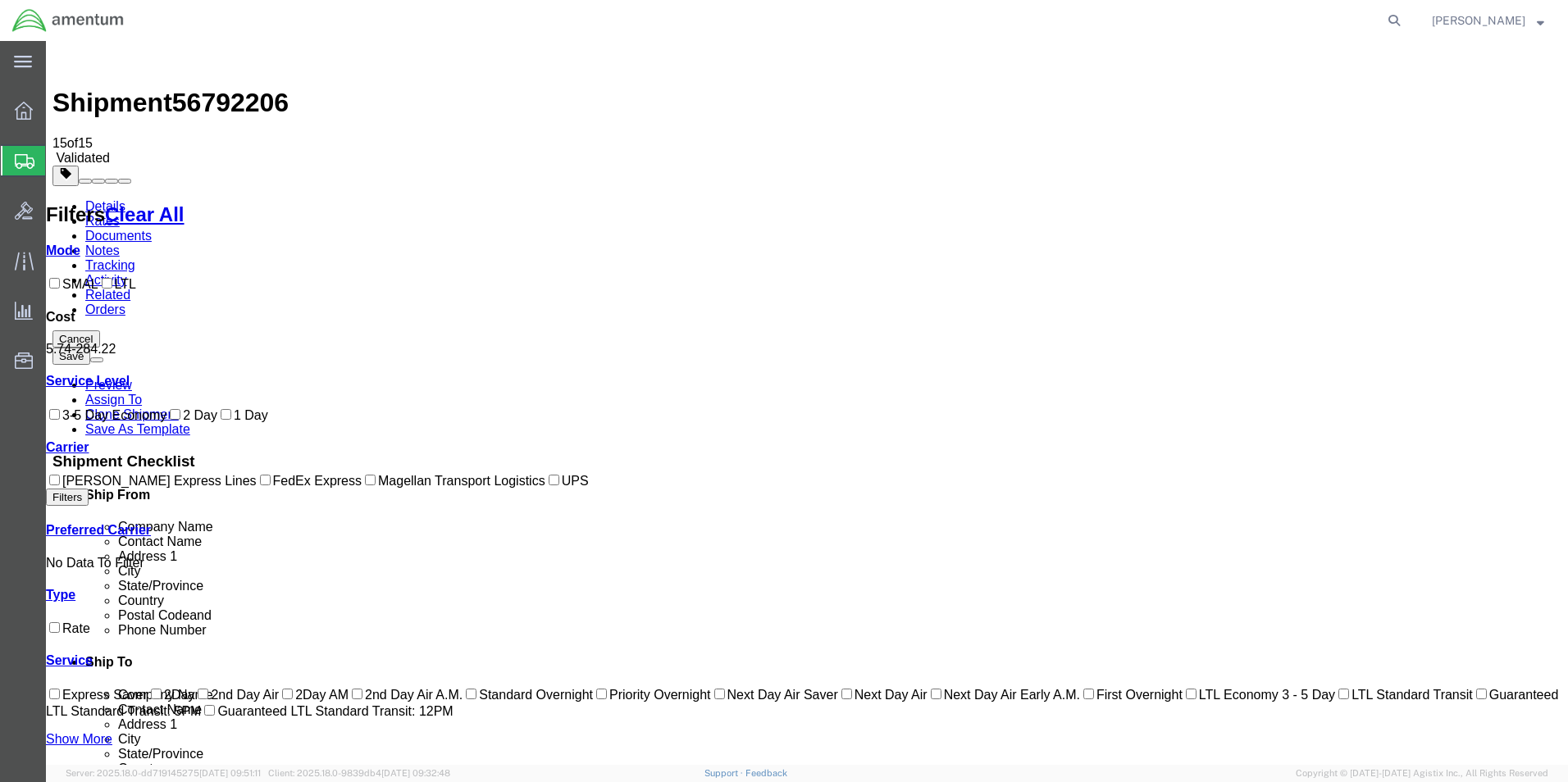
drag, startPoint x: 94, startPoint y: 98, endPoint x: 119, endPoint y: 108, distance: 26.9
click at [94, 200] on link "Details" at bounding box center [106, 206] width 40 height 14
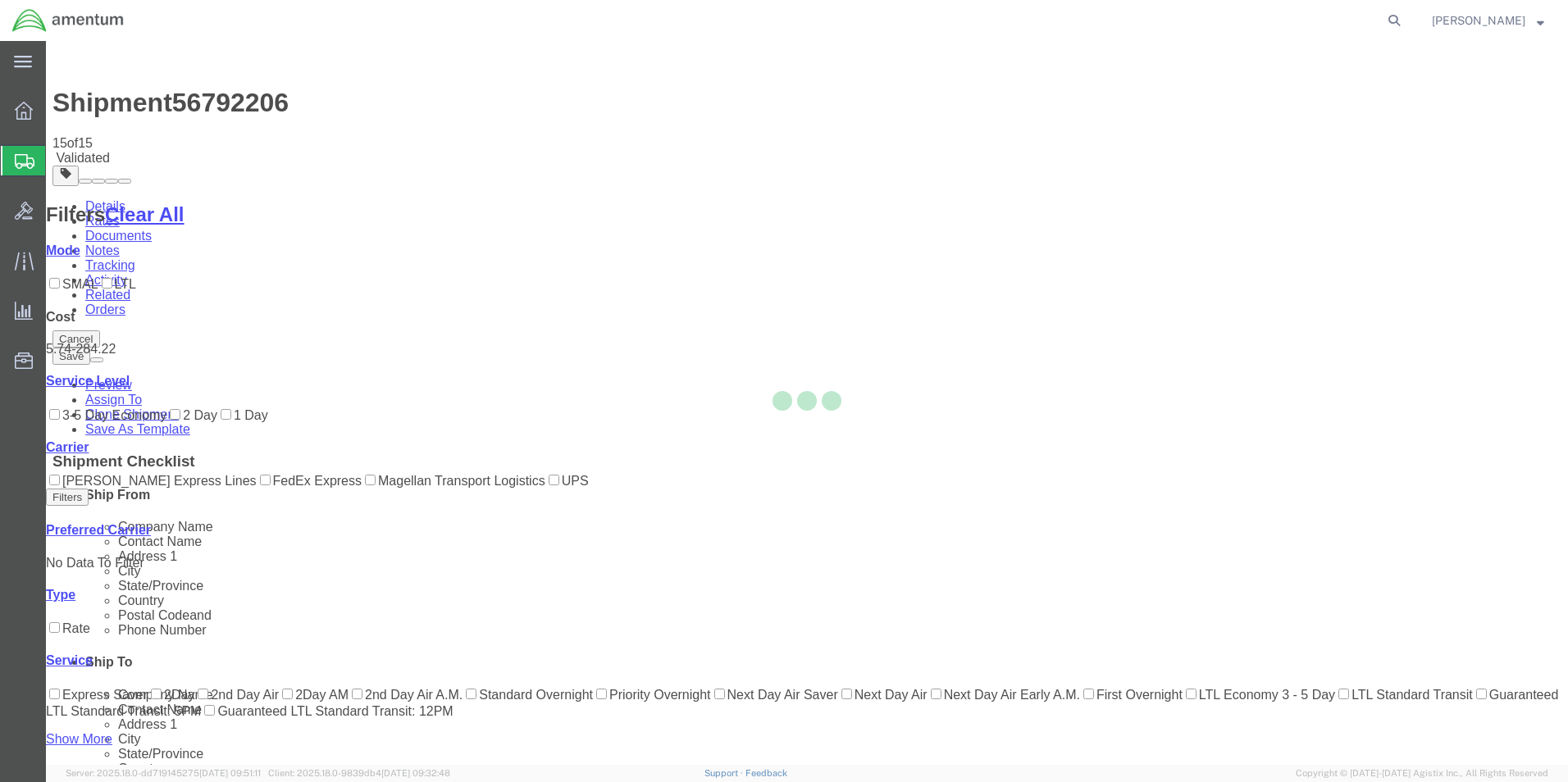
select select "49914"
select select "49929"
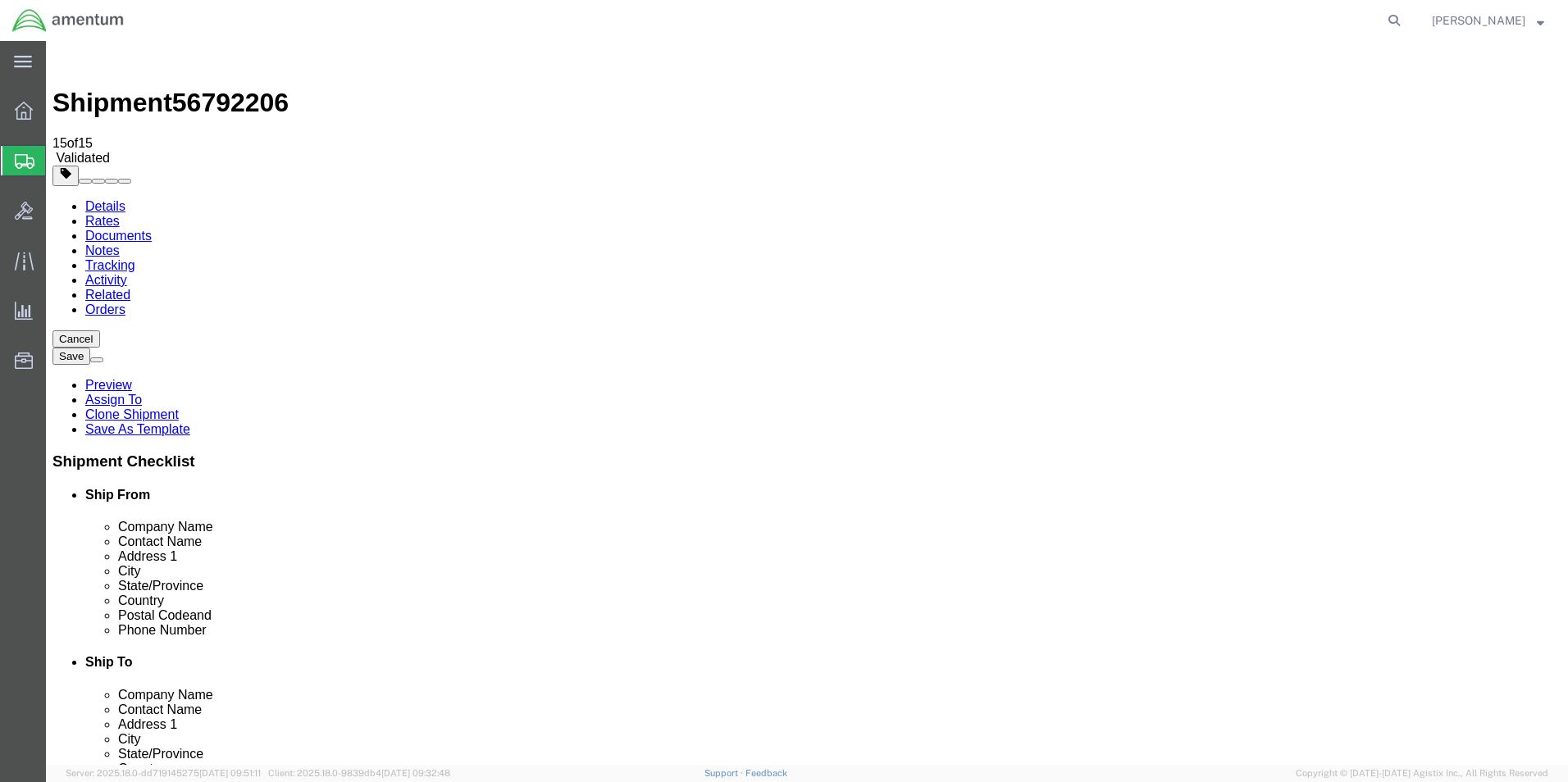
drag, startPoint x: 900, startPoint y: 339, endPoint x: 755, endPoint y: 343, distance: 145.1
click div "Contact Name [PERSON_NAME]"
type input "[PERSON_NAME]"
click button "Rate Shipment"
